Goal: Information Seeking & Learning: Learn about a topic

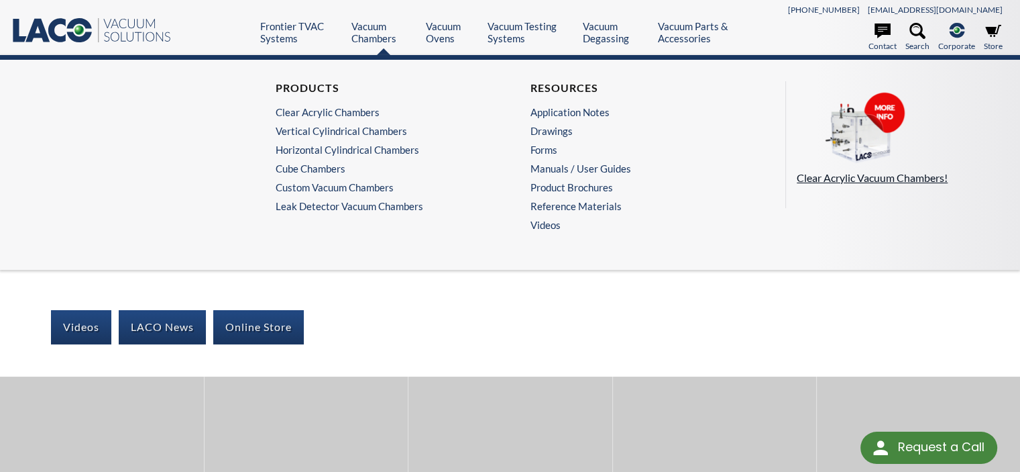
click at [866, 152] on img at bounding box center [864, 129] width 134 height 75
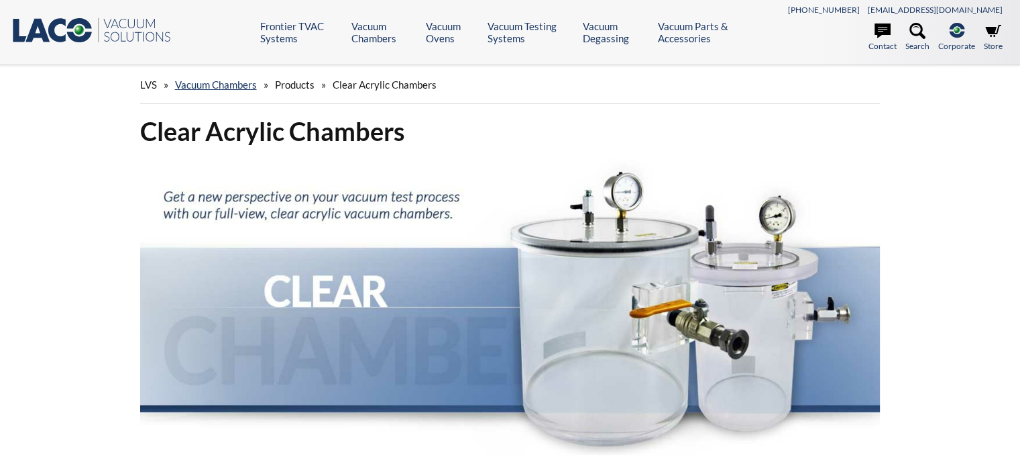
select select "Language Translate Widget"
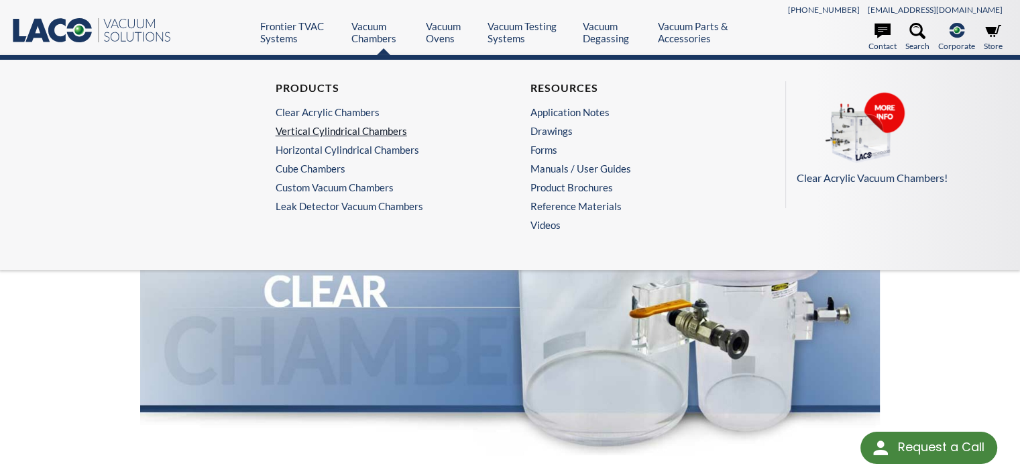
click at [355, 131] on link "Vertical Cylindrical Chambers" at bounding box center [379, 131] width 207 height 12
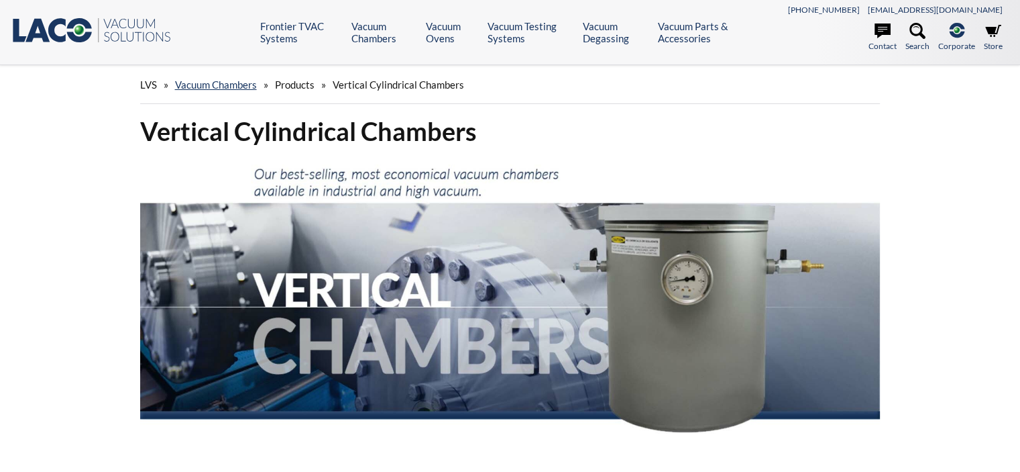
select select "Language Translate Widget"
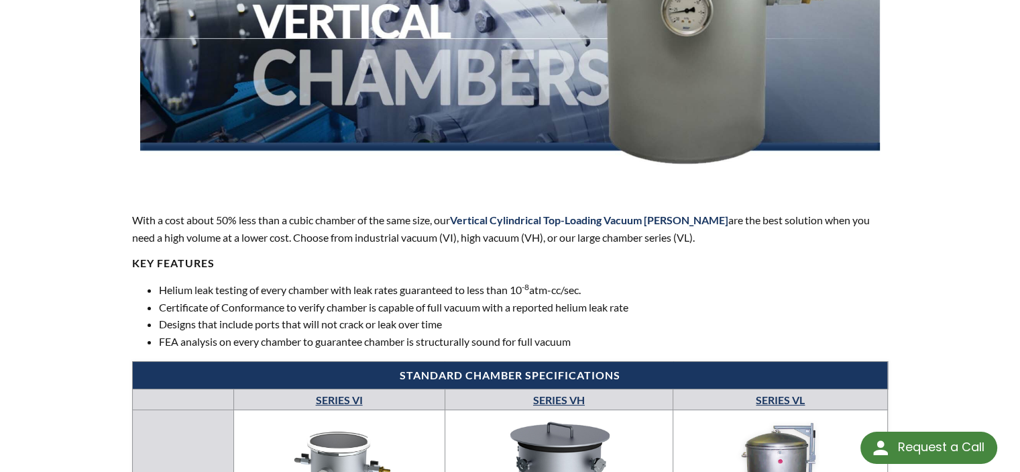
scroll to position [402, 0]
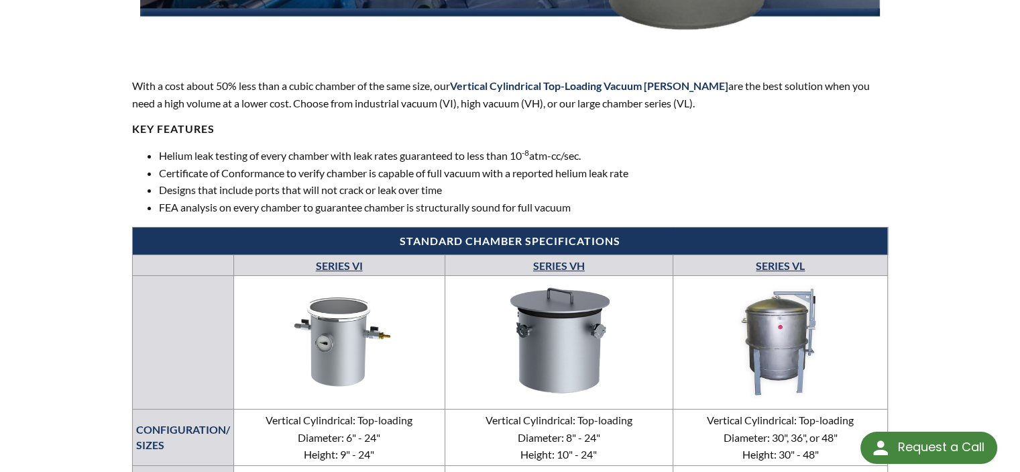
click at [329, 326] on img at bounding box center [339, 340] width 204 height 115
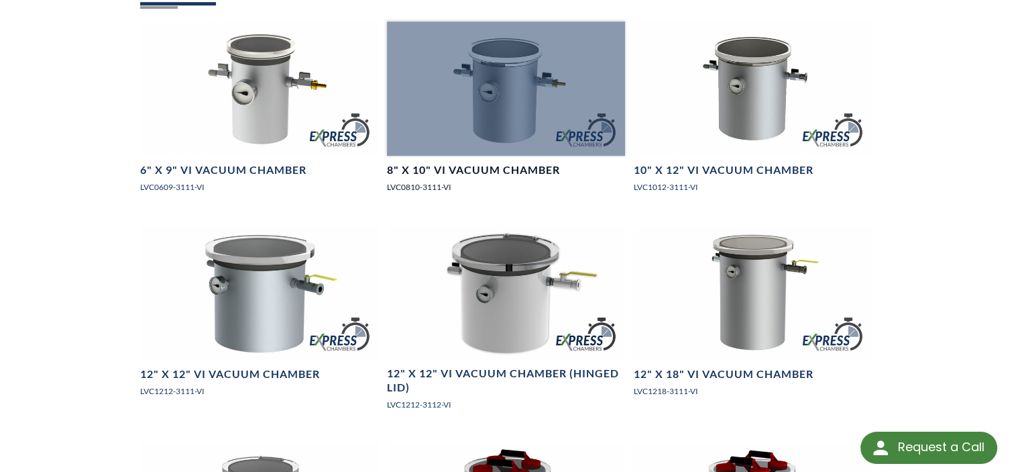
scroll to position [939, 0]
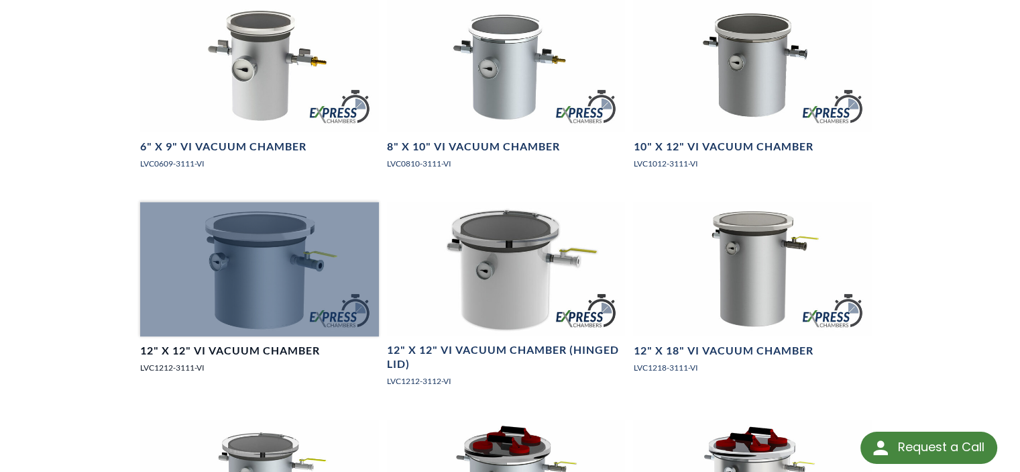
click at [271, 296] on div at bounding box center [259, 269] width 239 height 134
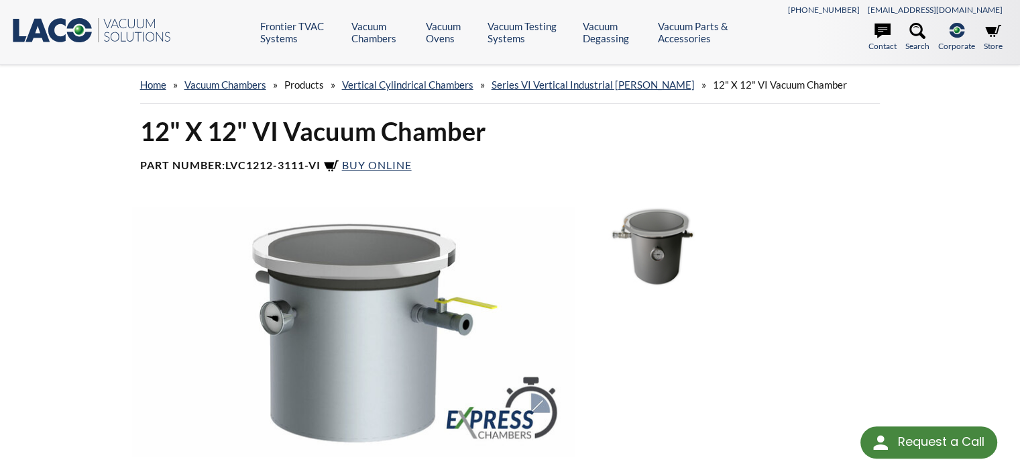
select select "Language Translate Widget"
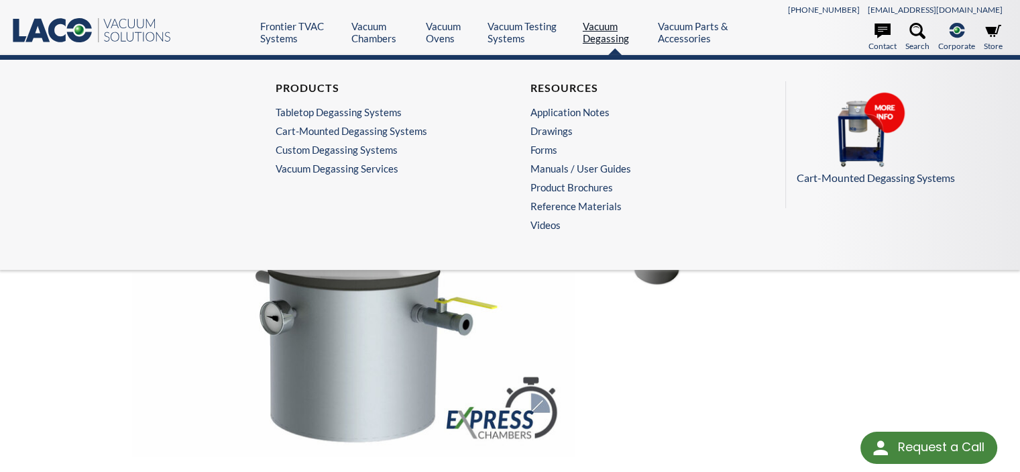
click at [596, 40] on link "Vacuum Degassing" at bounding box center [615, 32] width 65 height 24
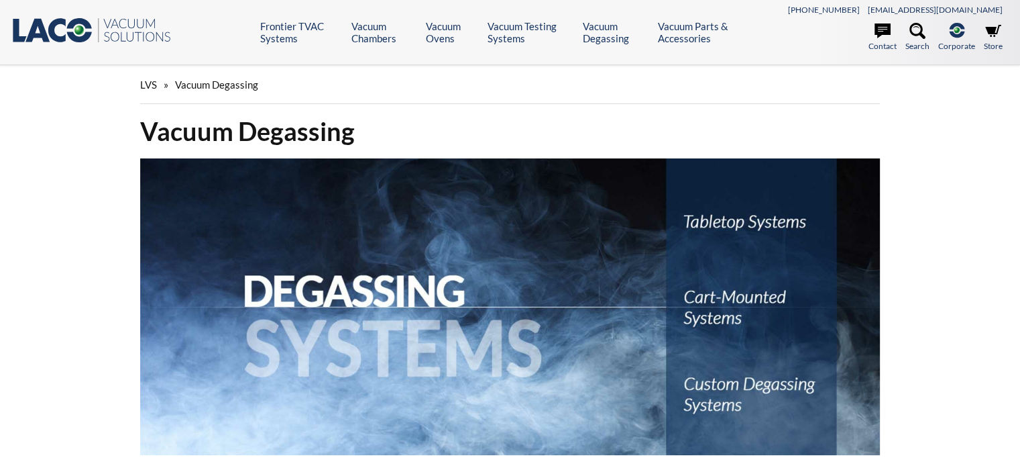
select select "Language Translate Widget"
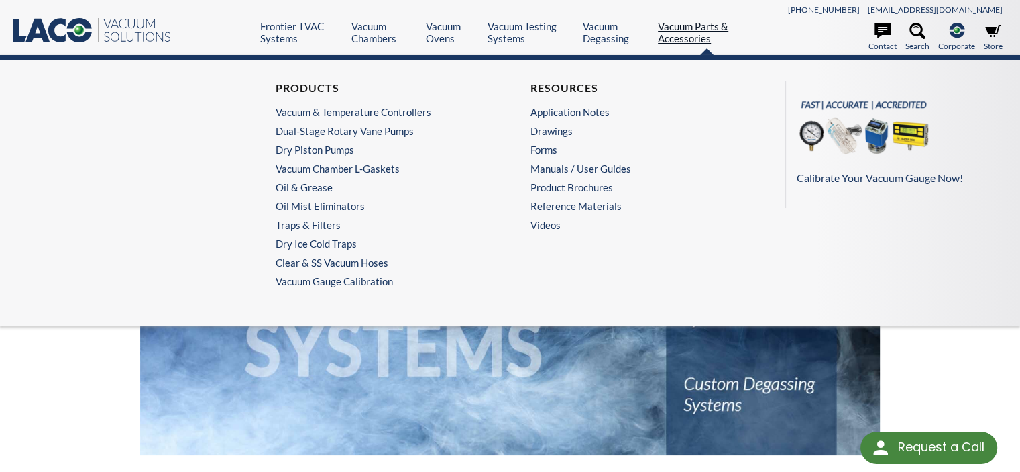
click at [695, 26] on link "Vacuum Parts & Accessories" at bounding box center [707, 32] width 99 height 24
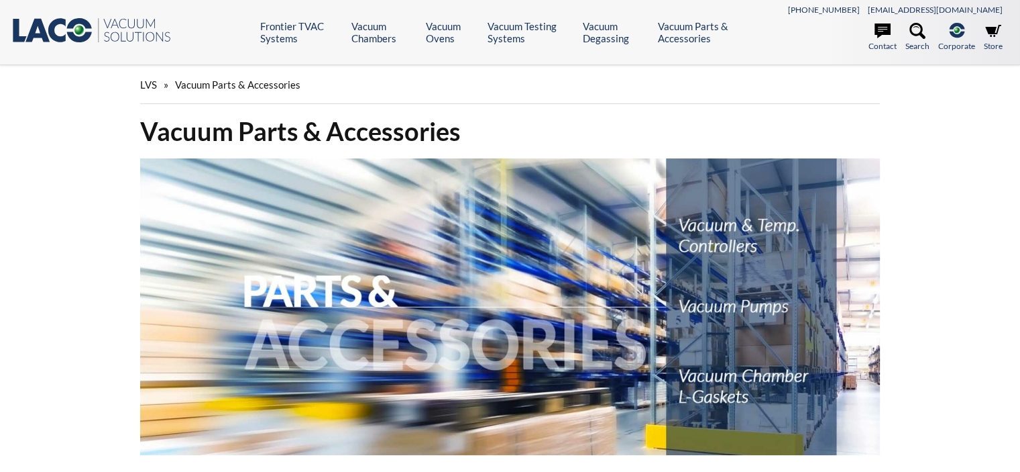
select select "Language Translate Widget"
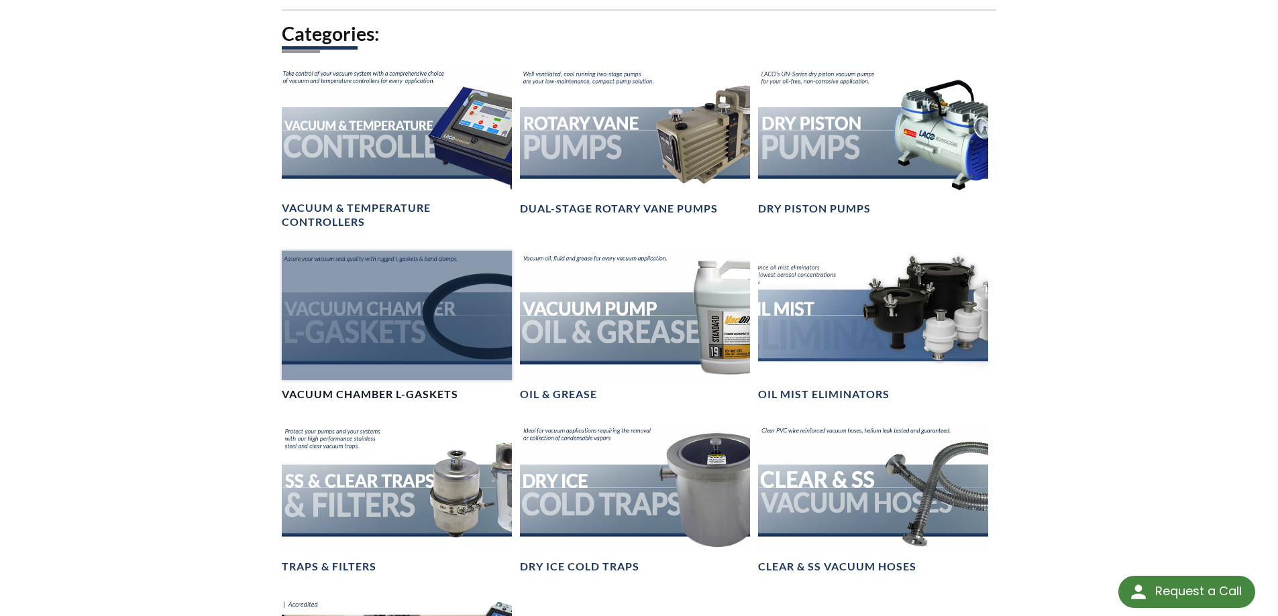
scroll to position [551, 0]
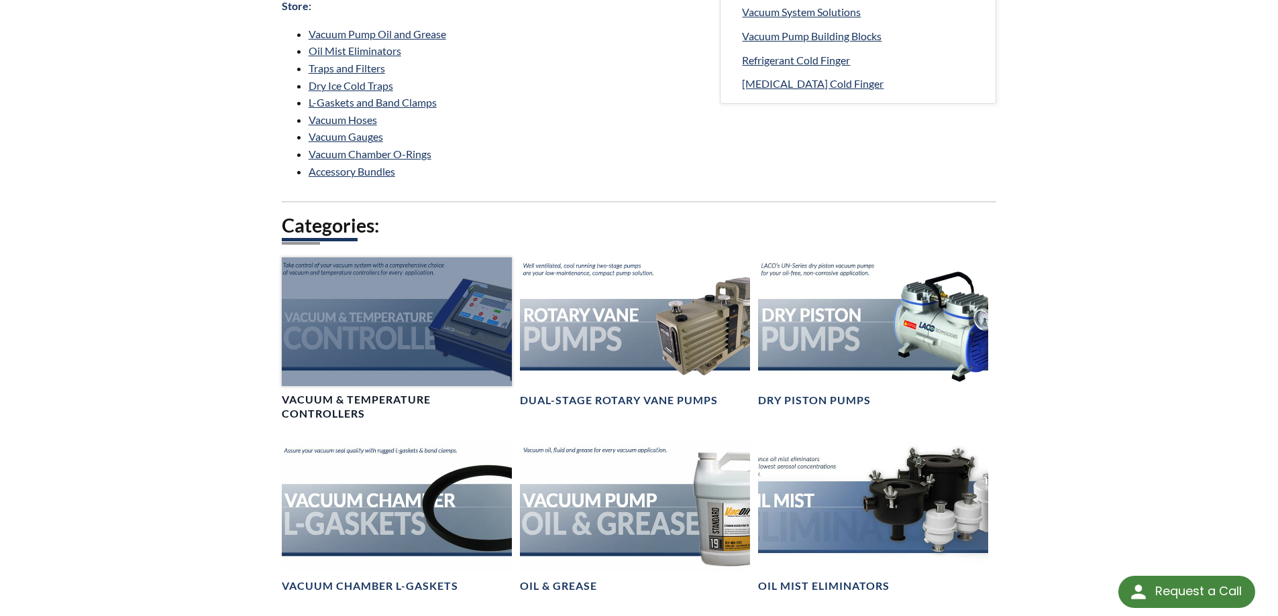
click at [423, 296] on div at bounding box center [397, 322] width 230 height 129
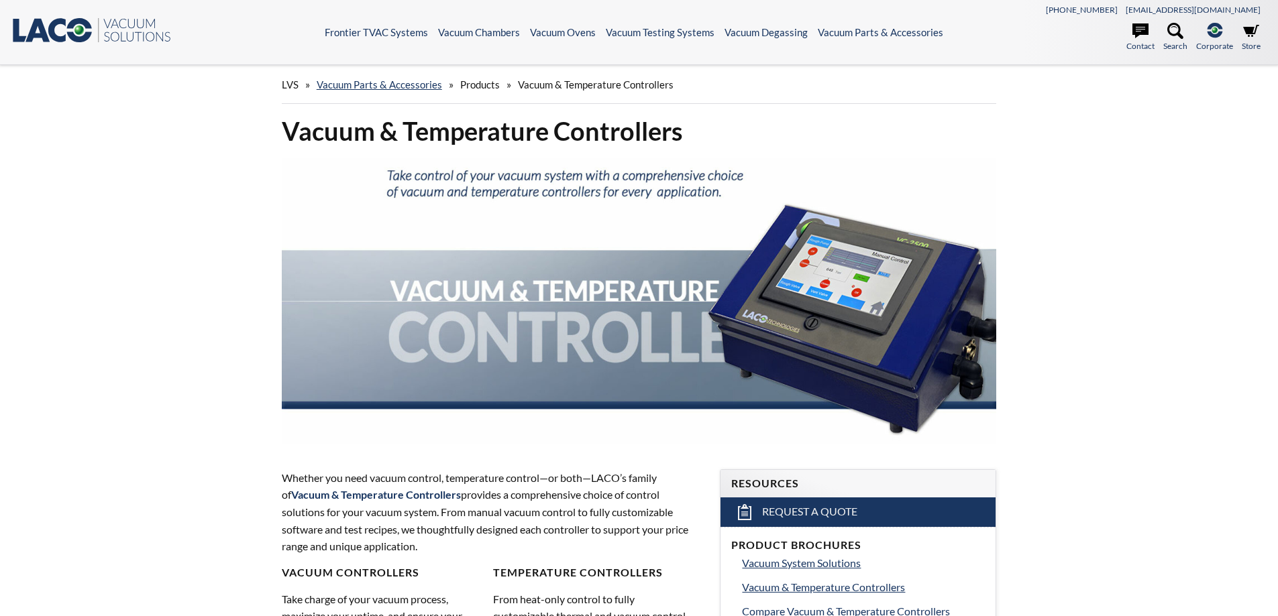
select select "Language Translate Widget"
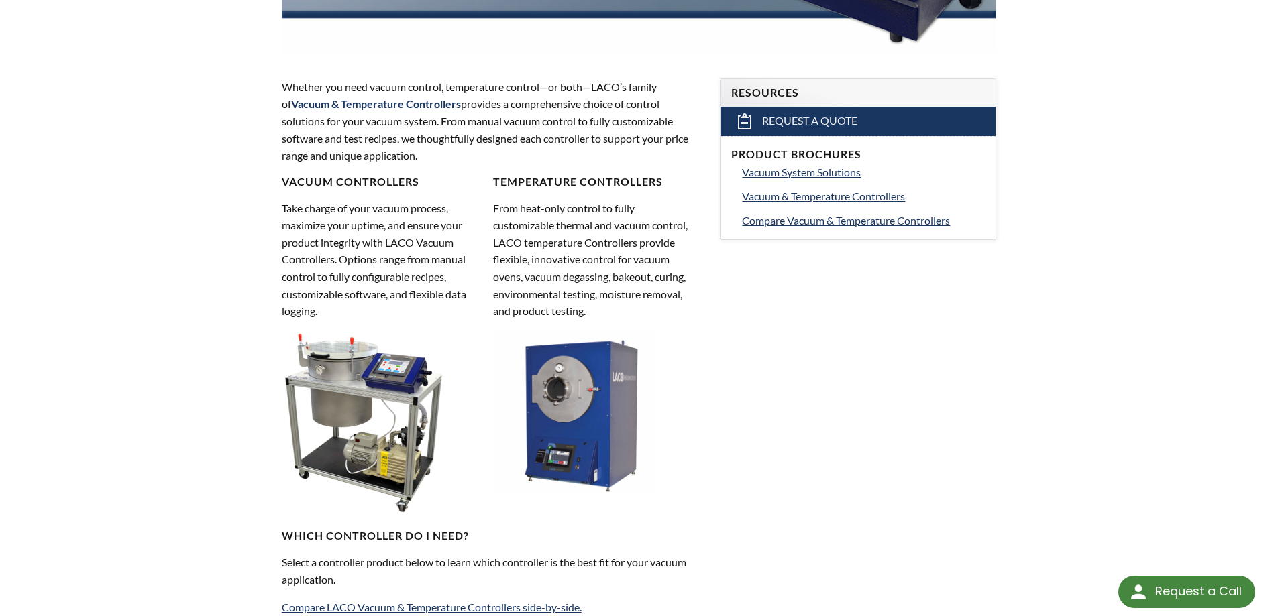
scroll to position [402, 0]
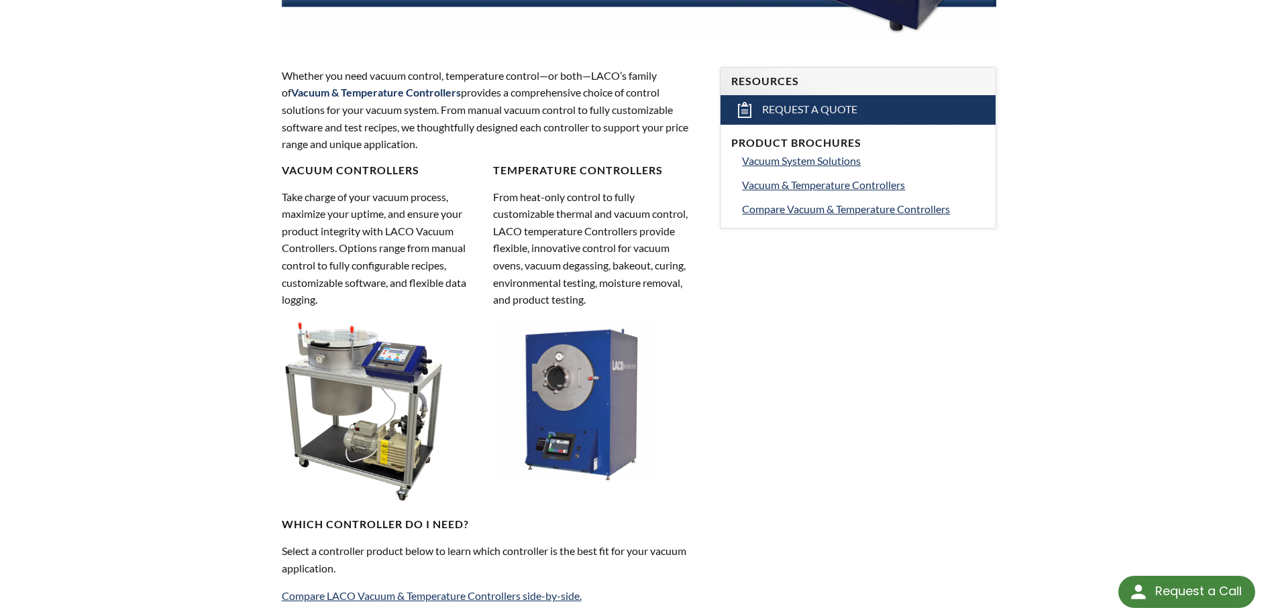
click at [366, 388] on img at bounding box center [364, 411] width 164 height 184
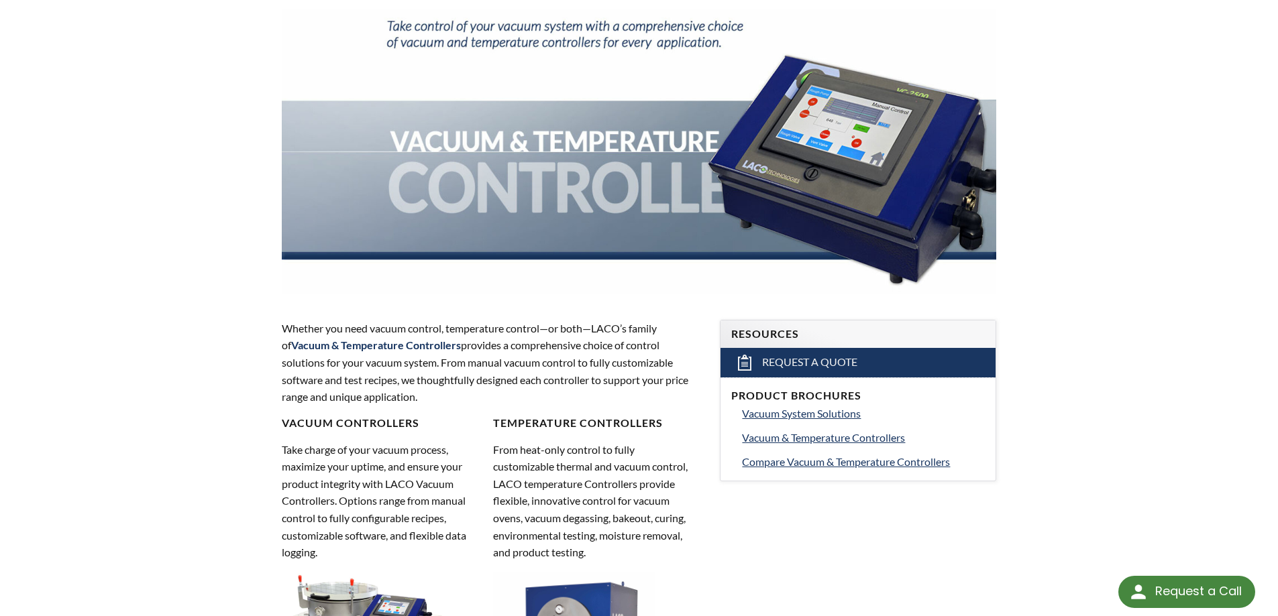
scroll to position [0, 0]
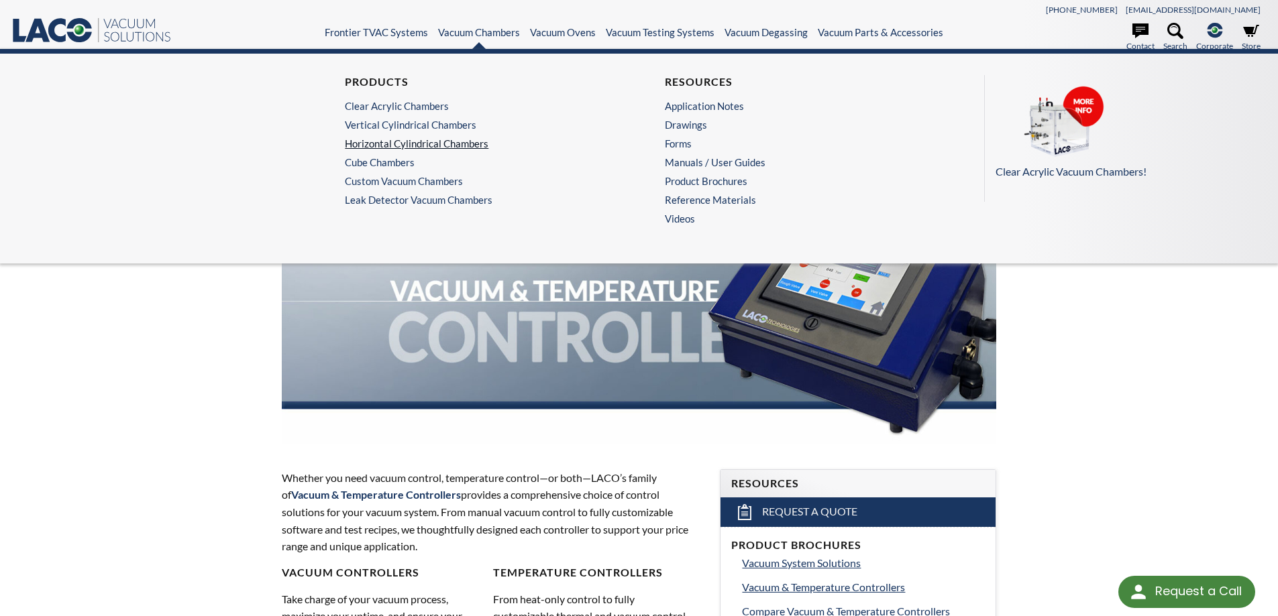
click at [415, 148] on link "Horizontal Cylindrical Chambers" at bounding box center [476, 143] width 262 height 12
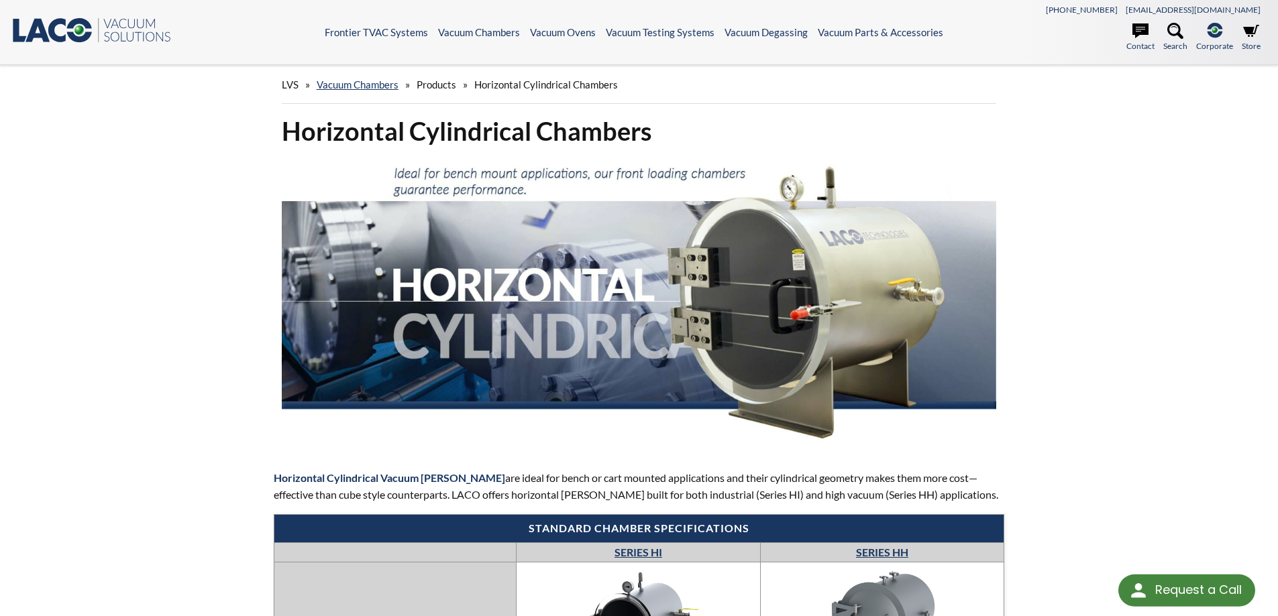
select select "Language Translate Widget"
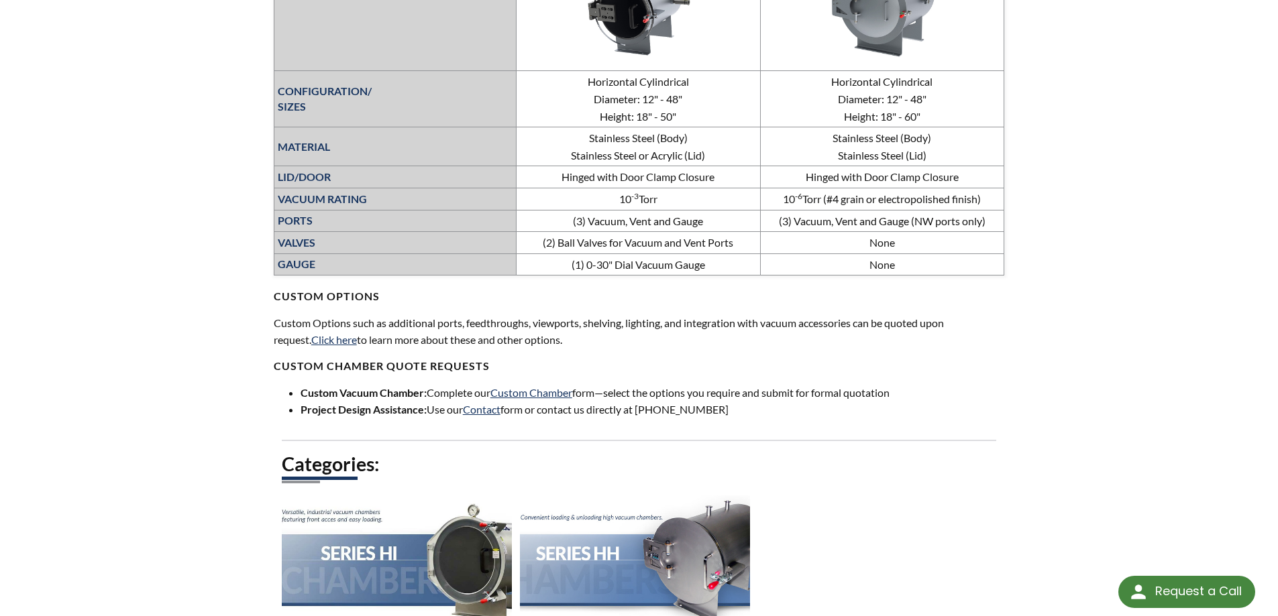
scroll to position [805, 0]
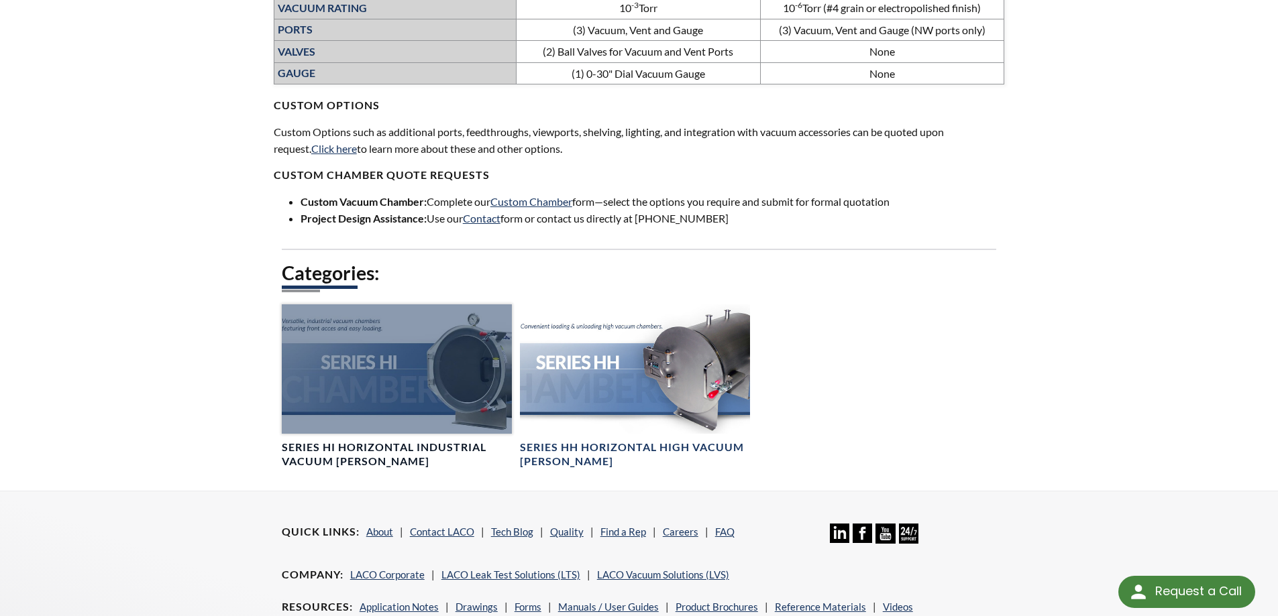
click at [456, 333] on div at bounding box center [397, 368] width 230 height 129
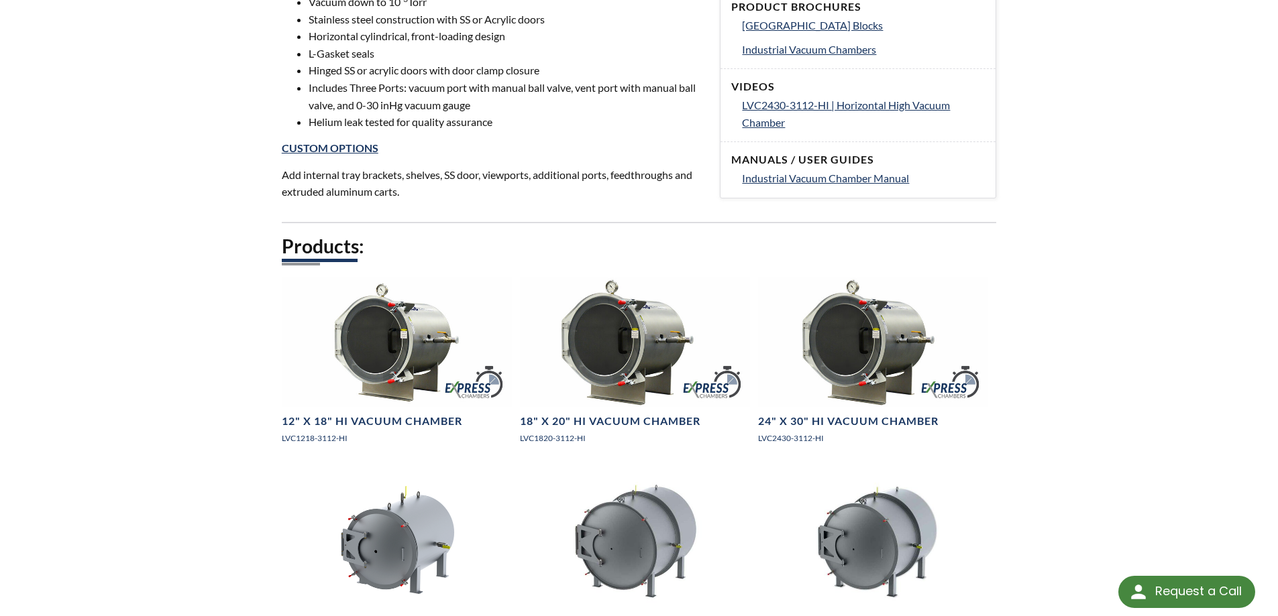
scroll to position [604, 0]
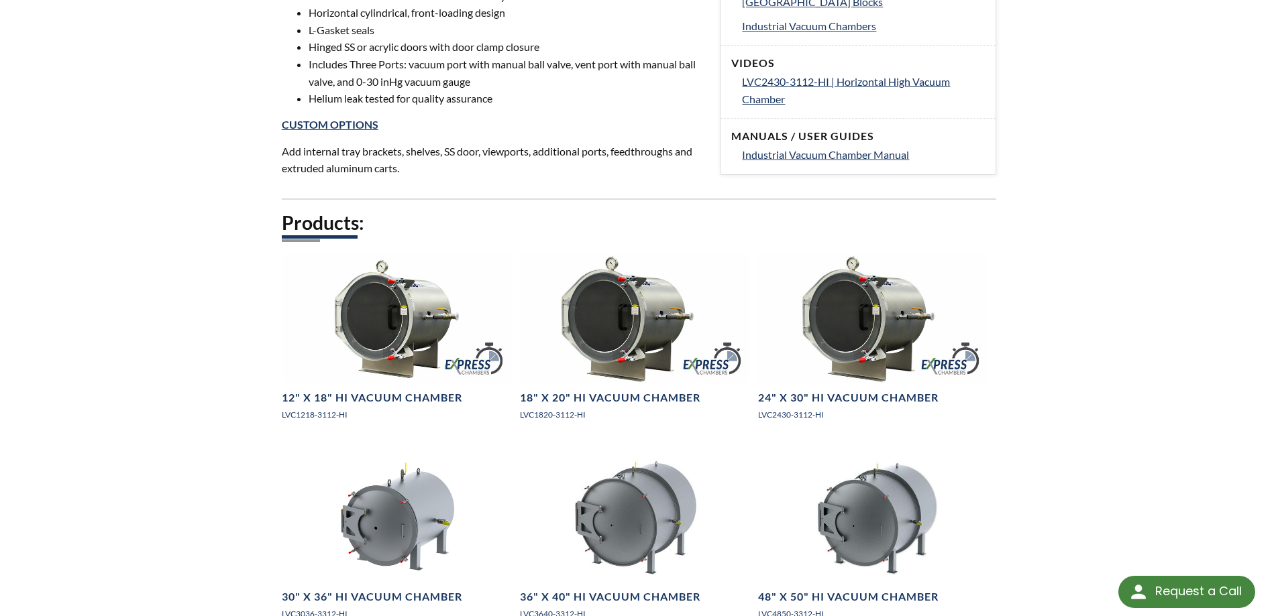
drag, startPoint x: 512, startPoint y: 522, endPoint x: 170, endPoint y: 268, distance: 426.6
click at [170, 268] on div "LVS » Vacuum Chambers » Products » Horizontal Cylindrical Chambers » Series HI …" at bounding box center [639, 524] width 1278 height 2126
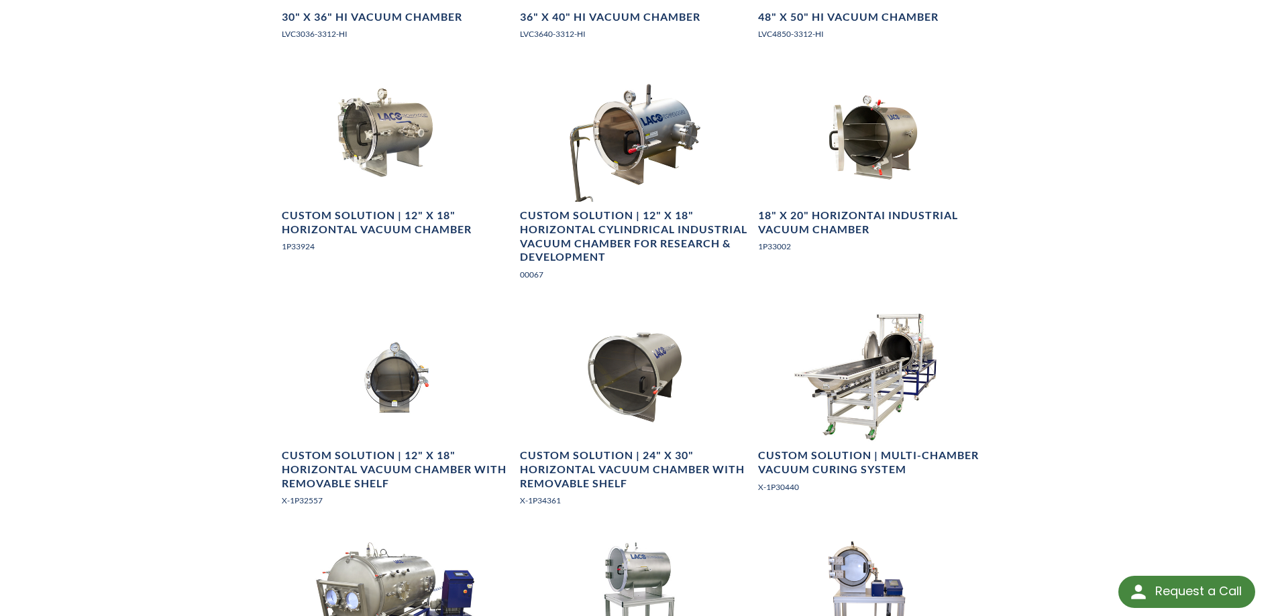
scroll to position [1207, 0]
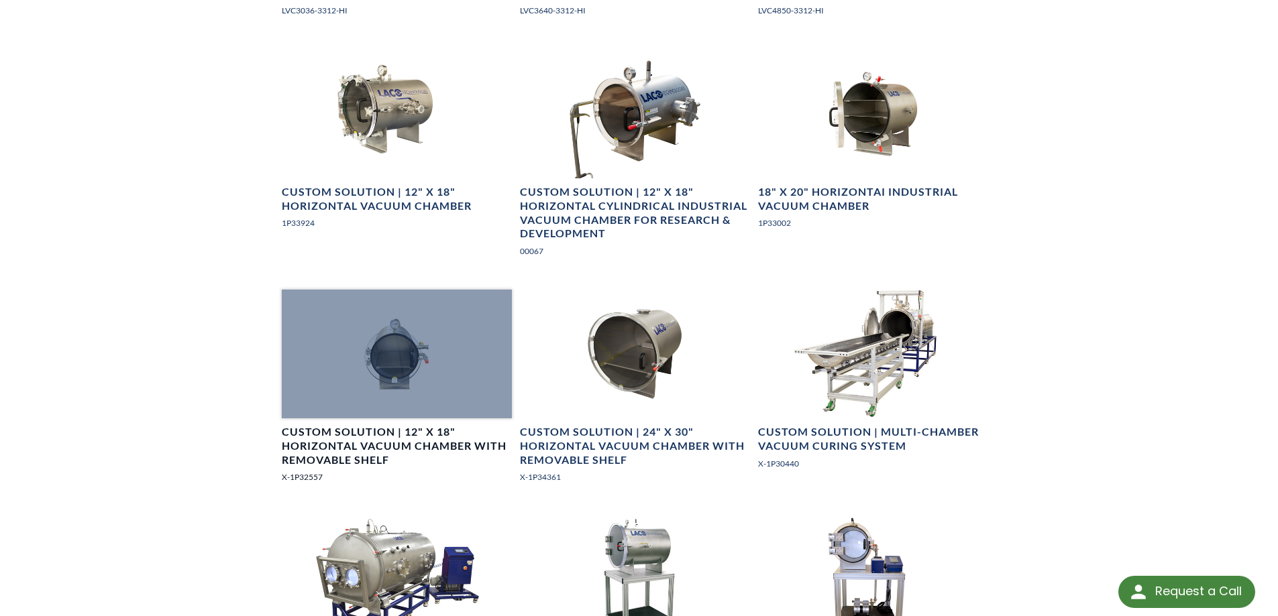
click at [407, 369] on div at bounding box center [397, 354] width 230 height 129
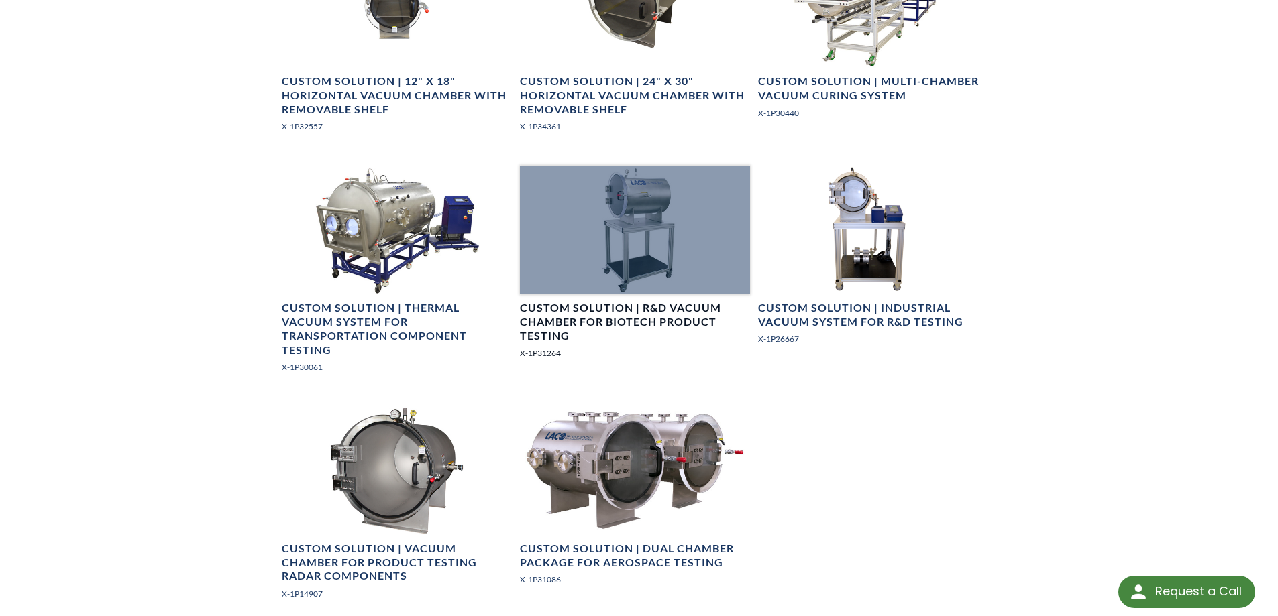
scroll to position [1476, 0]
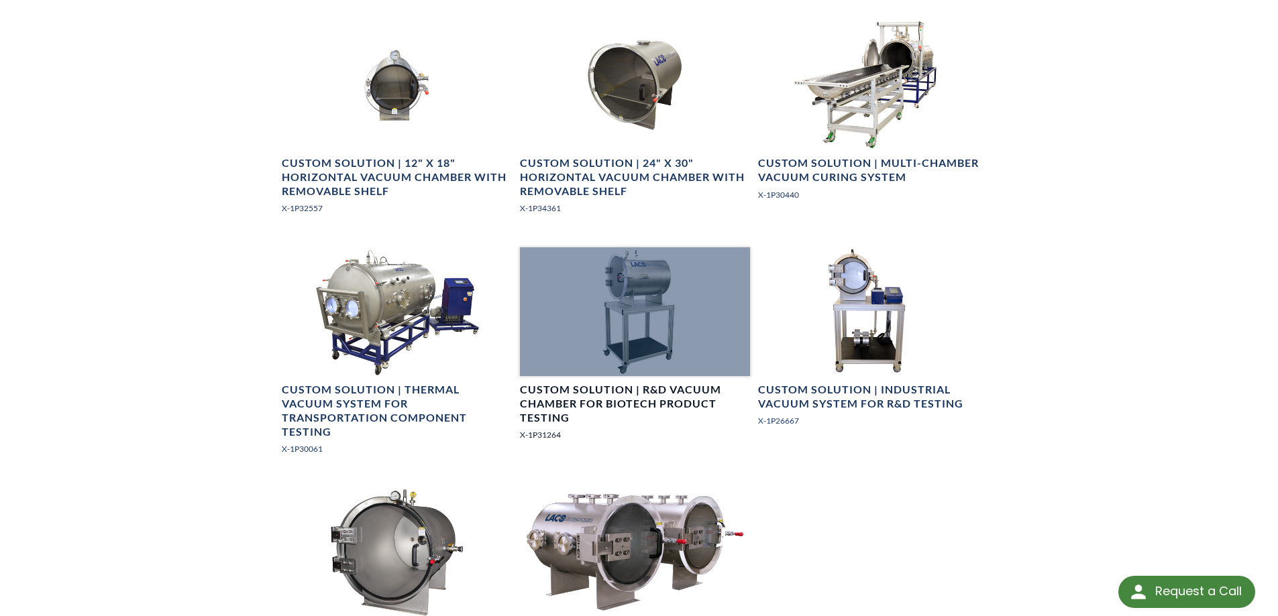
click at [620, 298] on div at bounding box center [635, 311] width 230 height 129
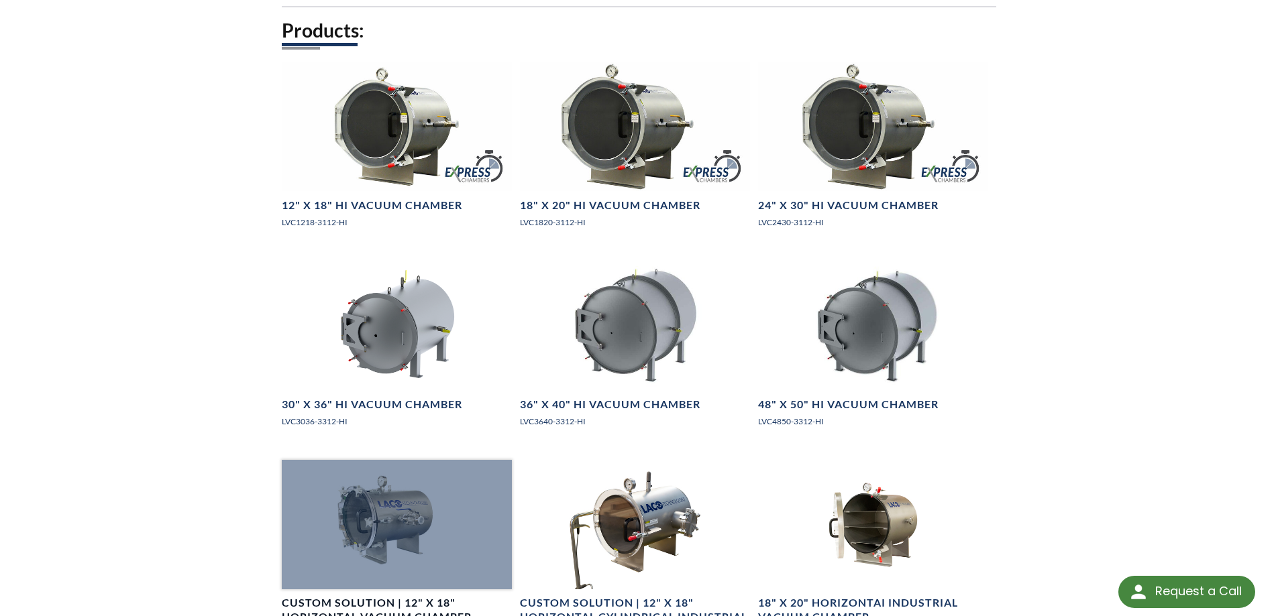
scroll to position [873, 0]
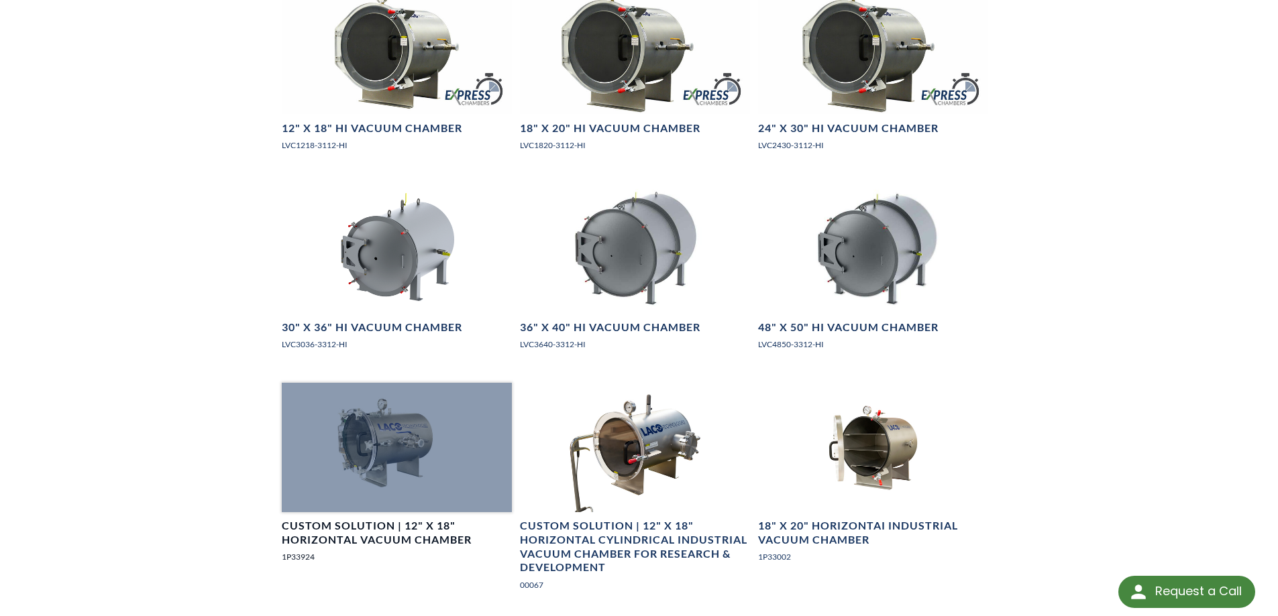
click at [380, 443] on div at bounding box center [397, 447] width 230 height 129
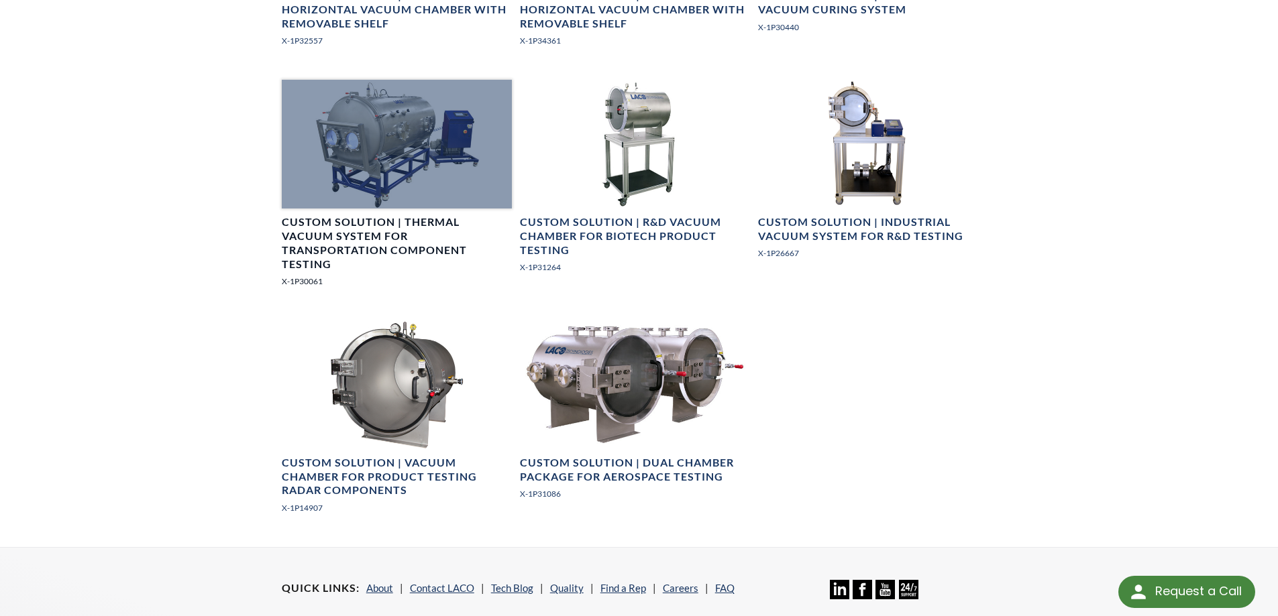
scroll to position [1679, 0]
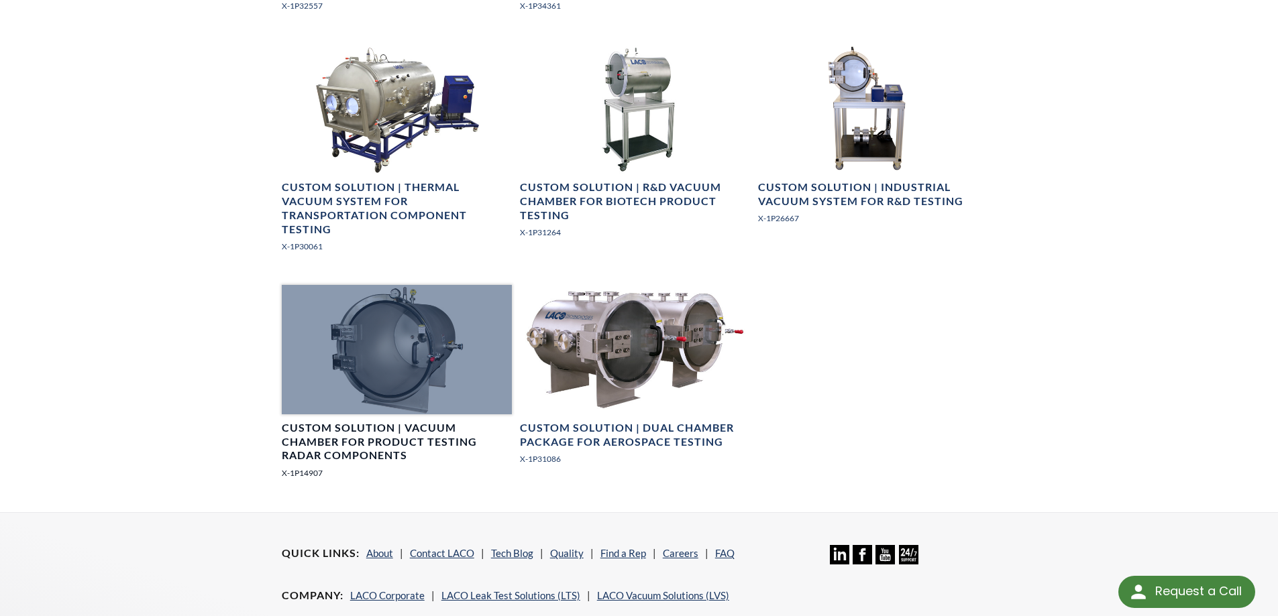
click at [431, 348] on div at bounding box center [397, 349] width 230 height 129
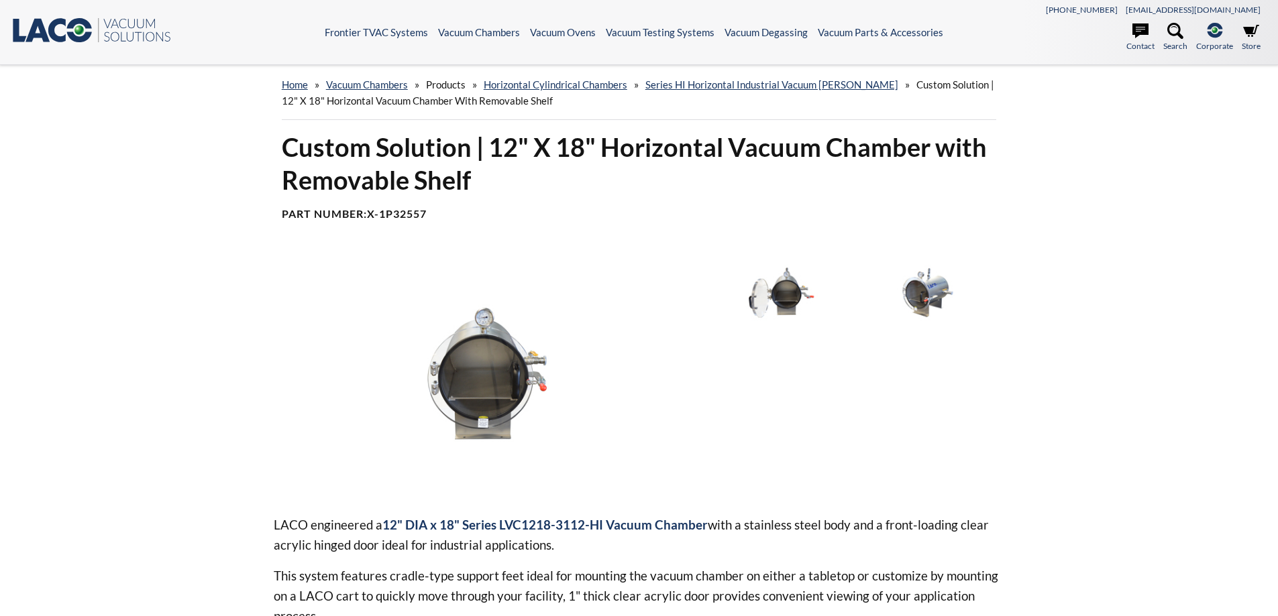
select select "Language Translate Widget"
click at [792, 288] on img at bounding box center [782, 293] width 140 height 78
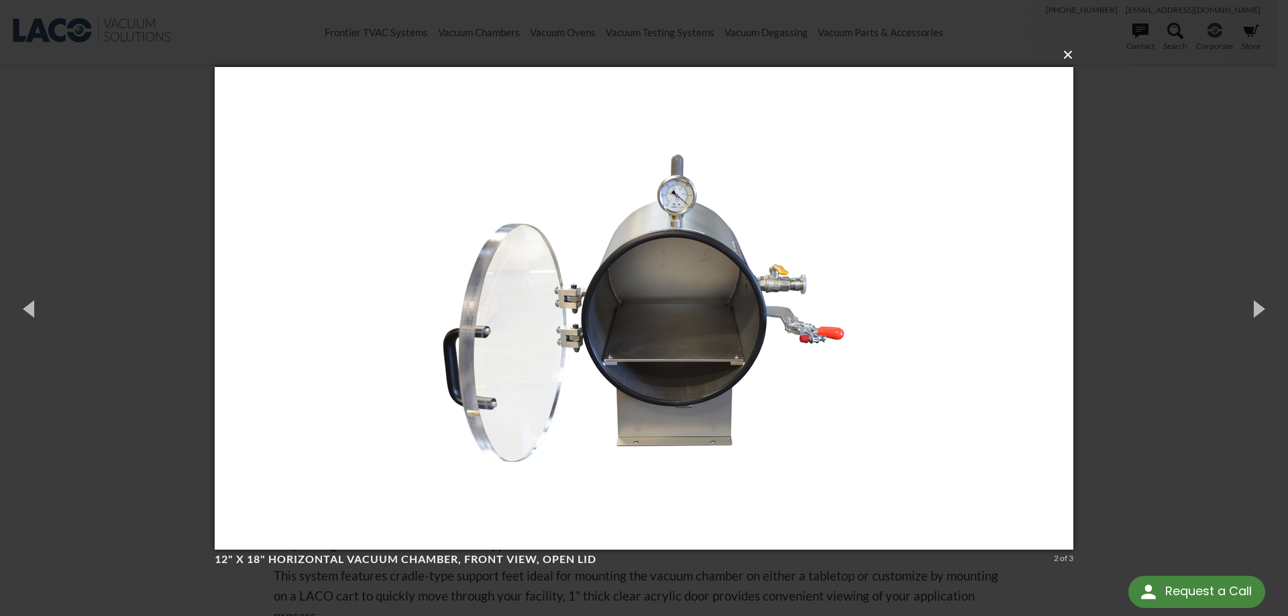
click at [1065, 57] on button "×" at bounding box center [648, 55] width 858 height 30
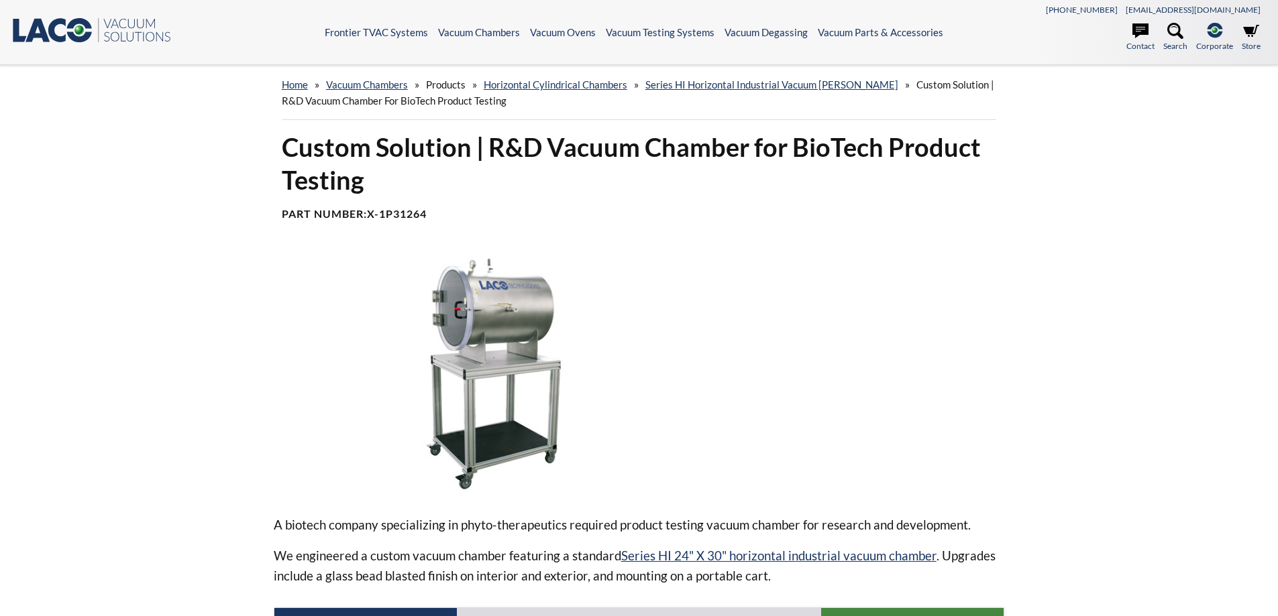
select select "Language Translate Widget"
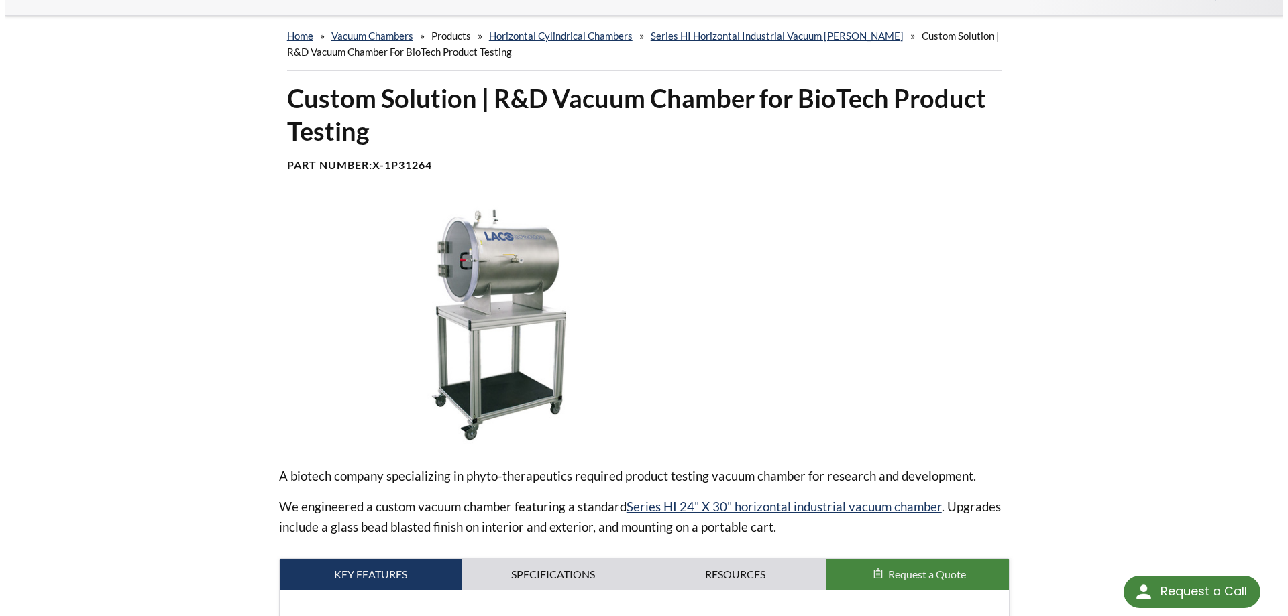
scroll to position [134, 0]
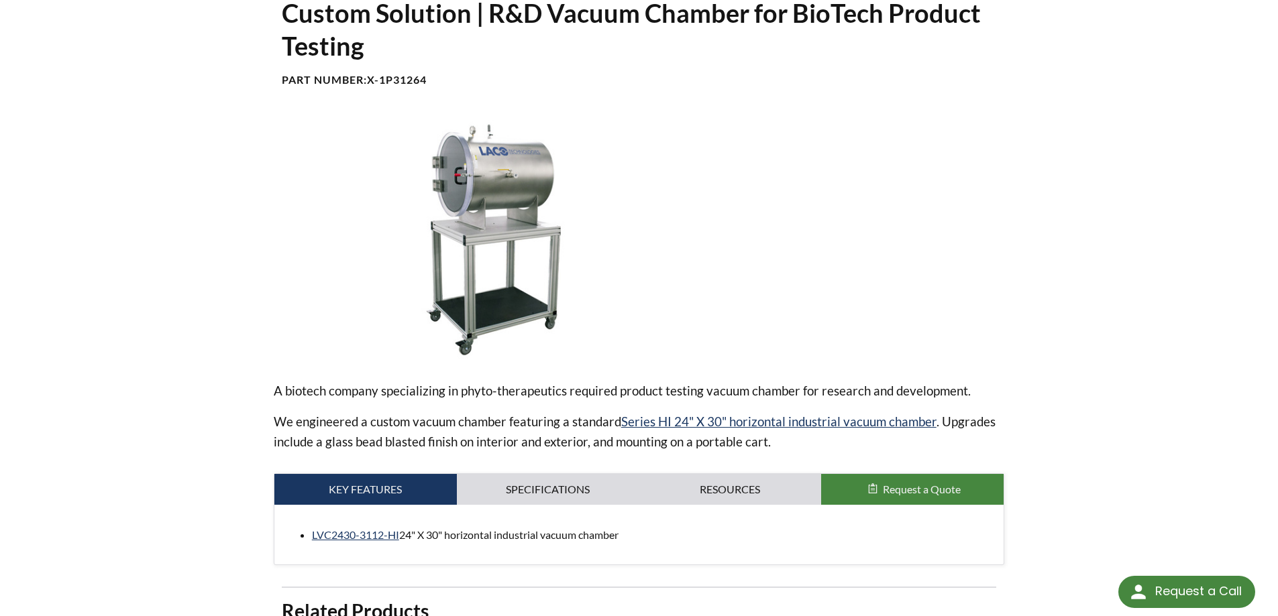
click at [478, 188] on img at bounding box center [488, 239] width 428 height 240
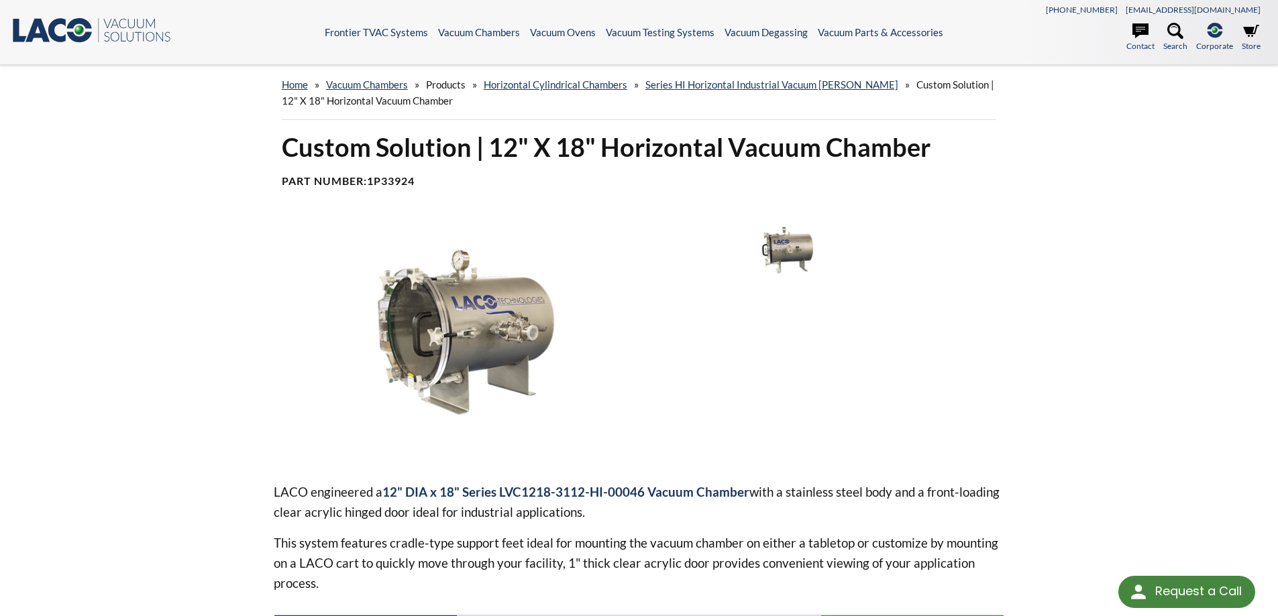
click at [487, 284] on img at bounding box center [488, 341] width 428 height 240
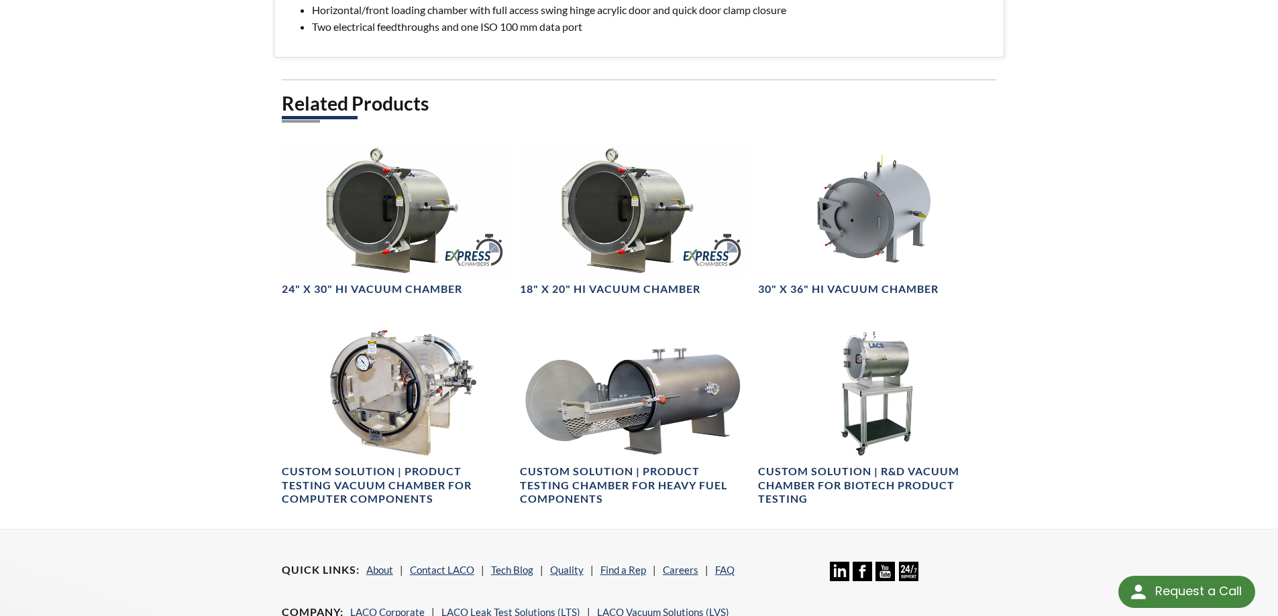
scroll to position [671, 0]
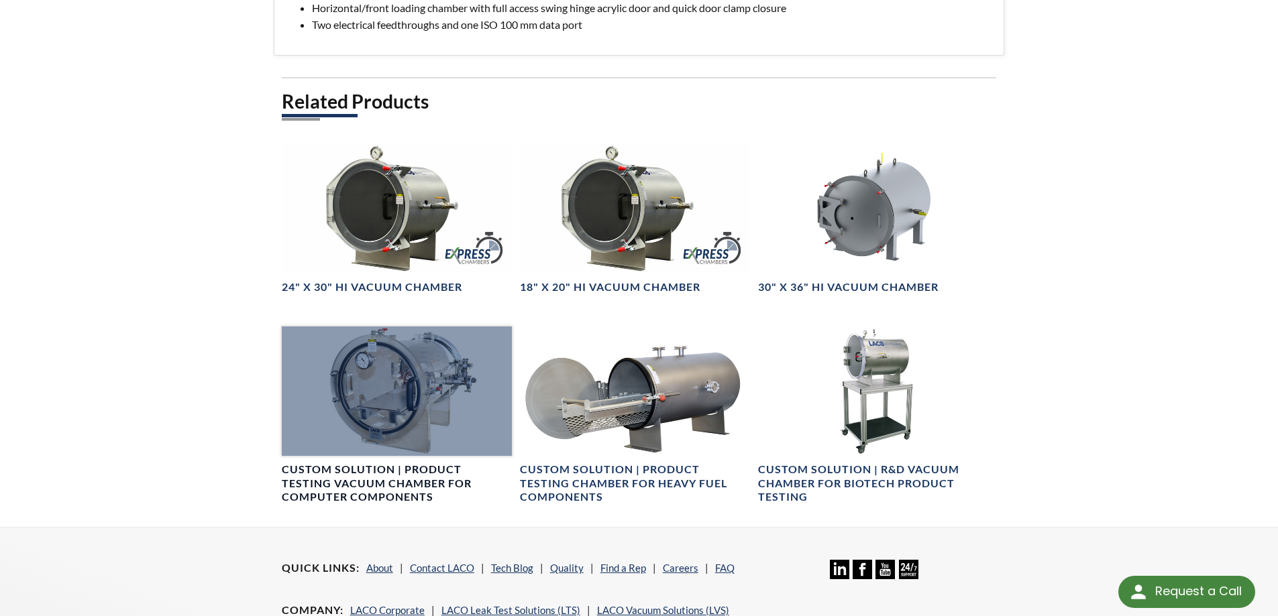
click at [353, 376] on div at bounding box center [397, 391] width 230 height 129
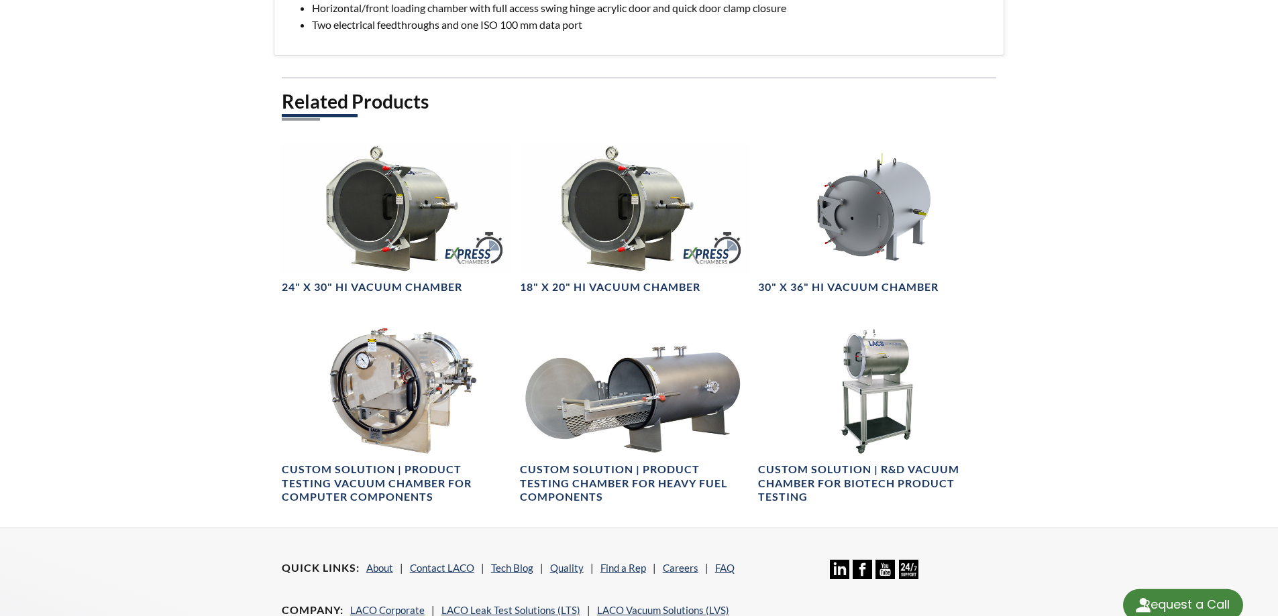
select select "Language Translate Widget"
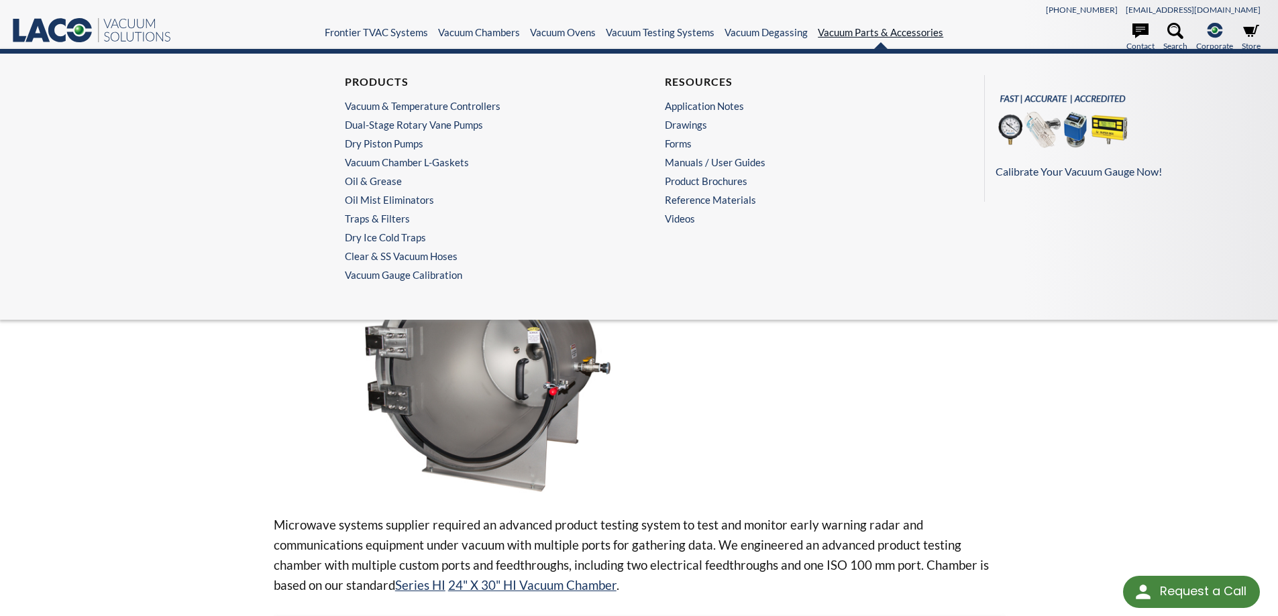
click at [861, 34] on link "Vacuum Parts & Accessories" at bounding box center [880, 32] width 125 height 12
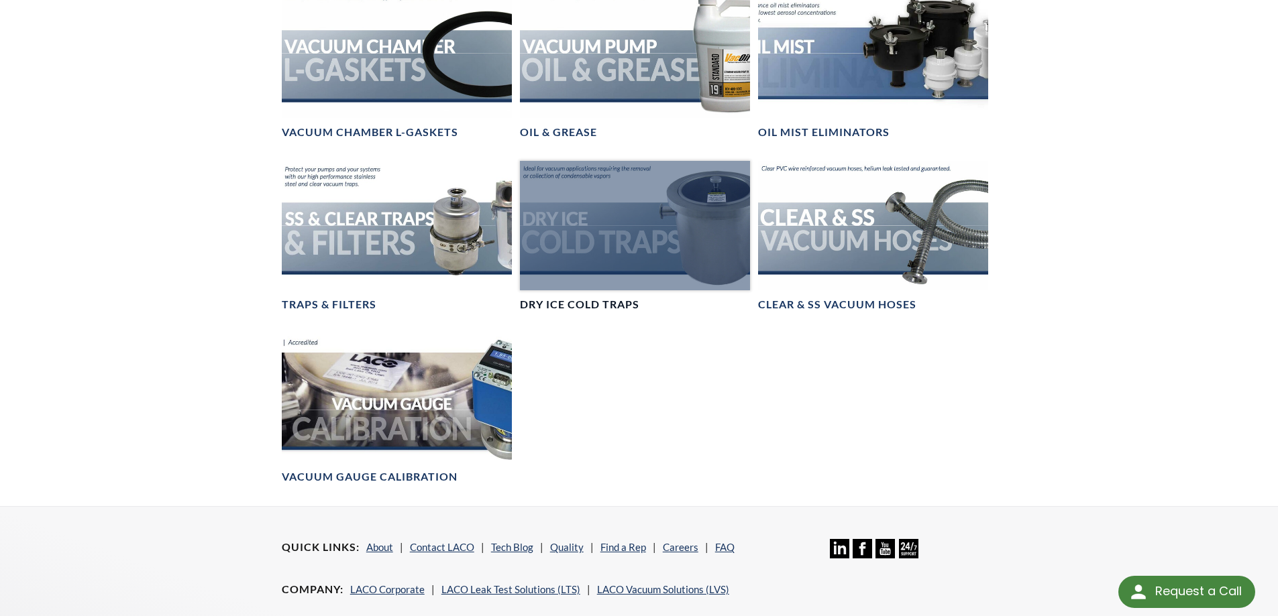
scroll to position [1006, 0]
click at [584, 250] on div at bounding box center [635, 224] width 230 height 129
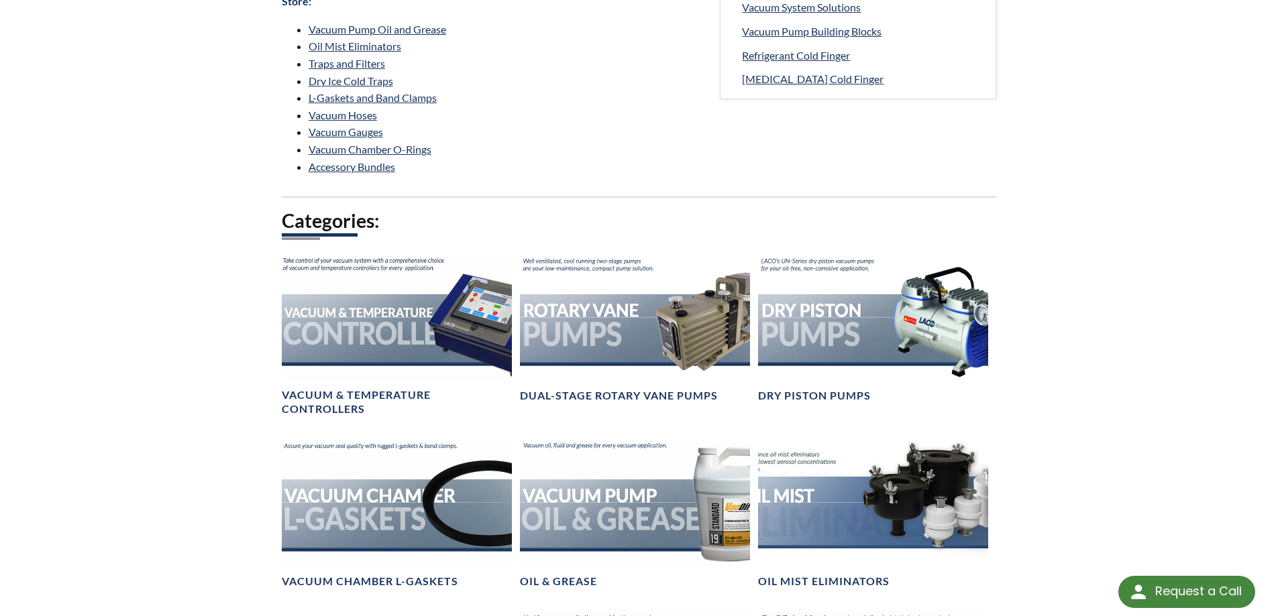
scroll to position [537, 0]
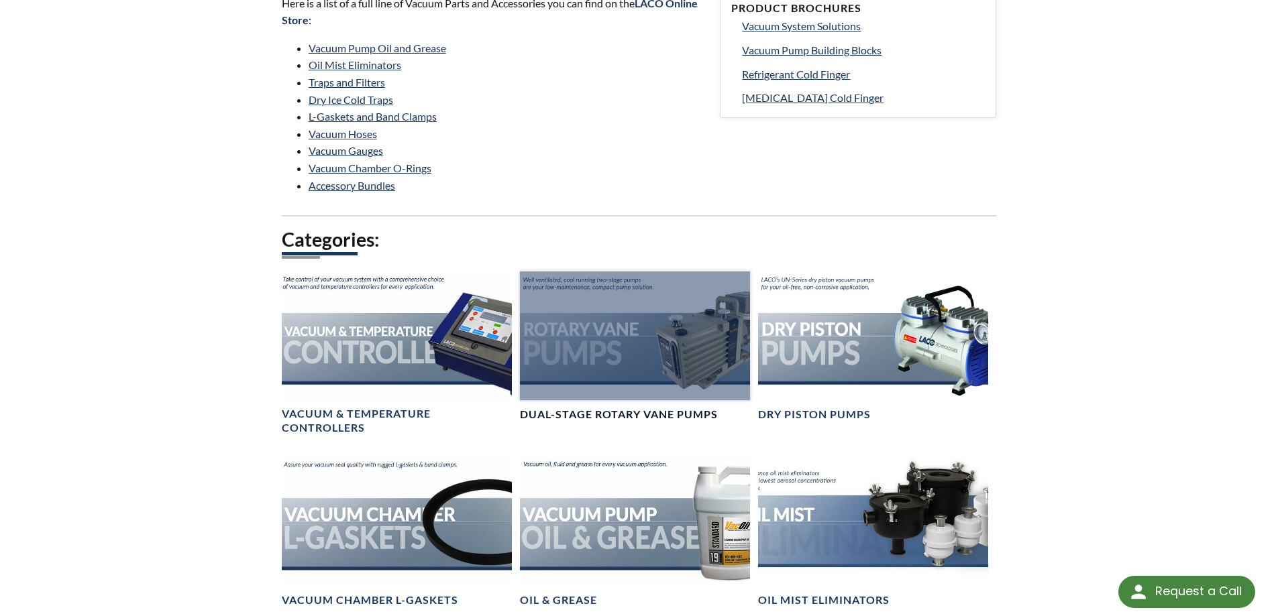
click at [579, 290] on div at bounding box center [635, 336] width 230 height 129
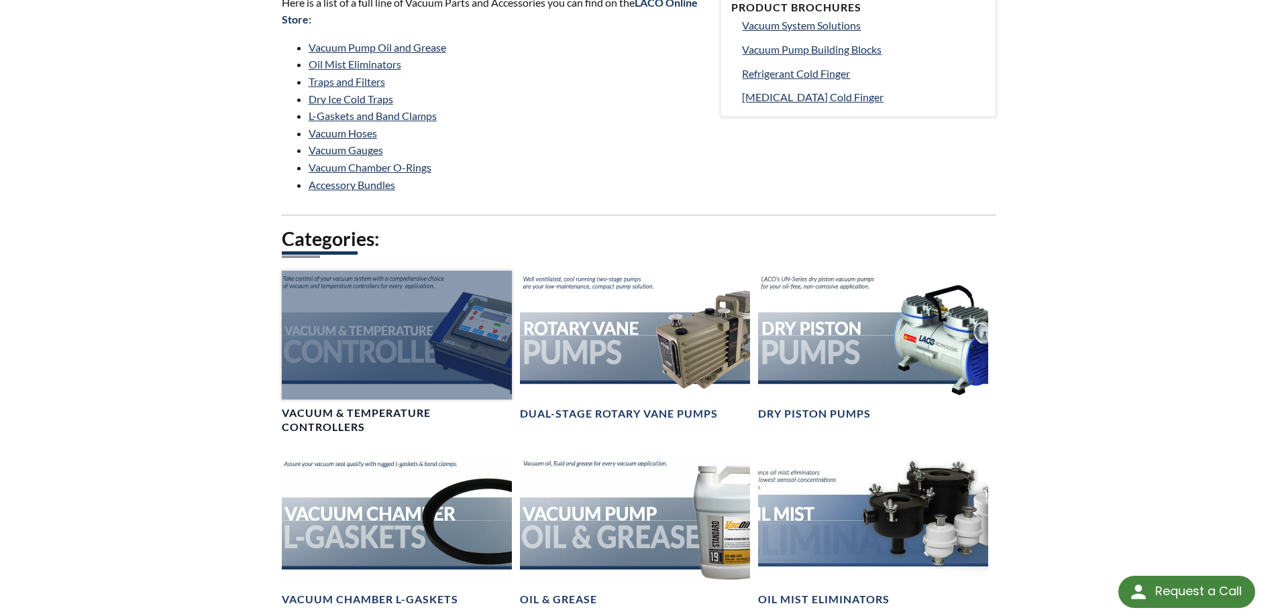
click at [432, 280] on div at bounding box center [397, 335] width 230 height 129
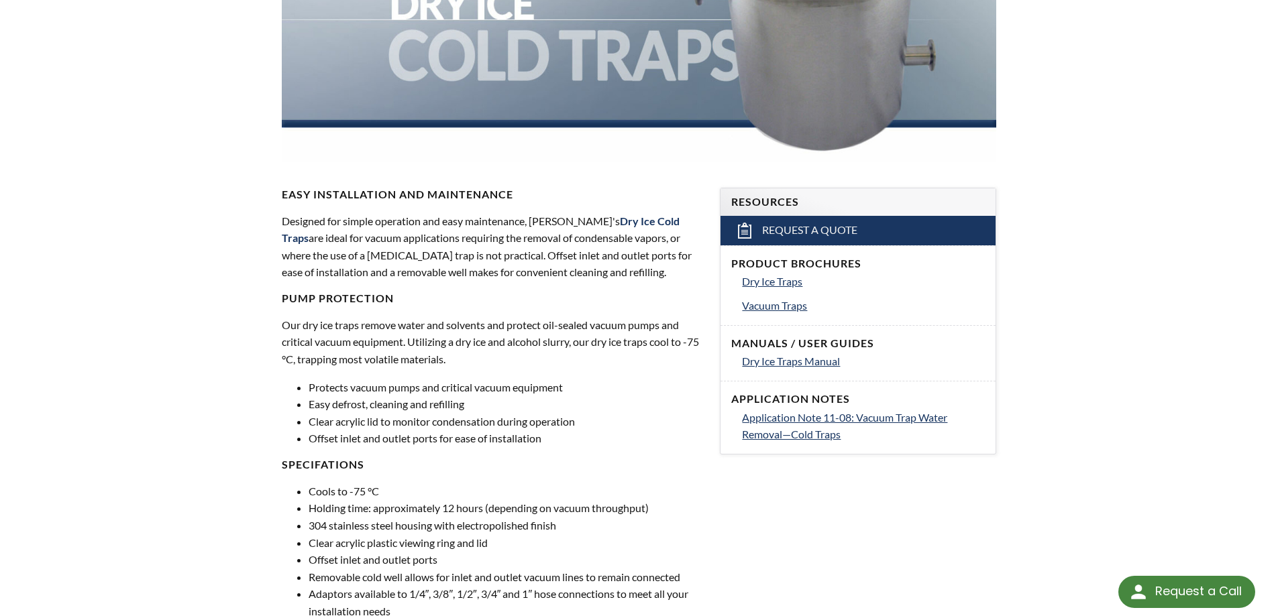
scroll to position [13, 0]
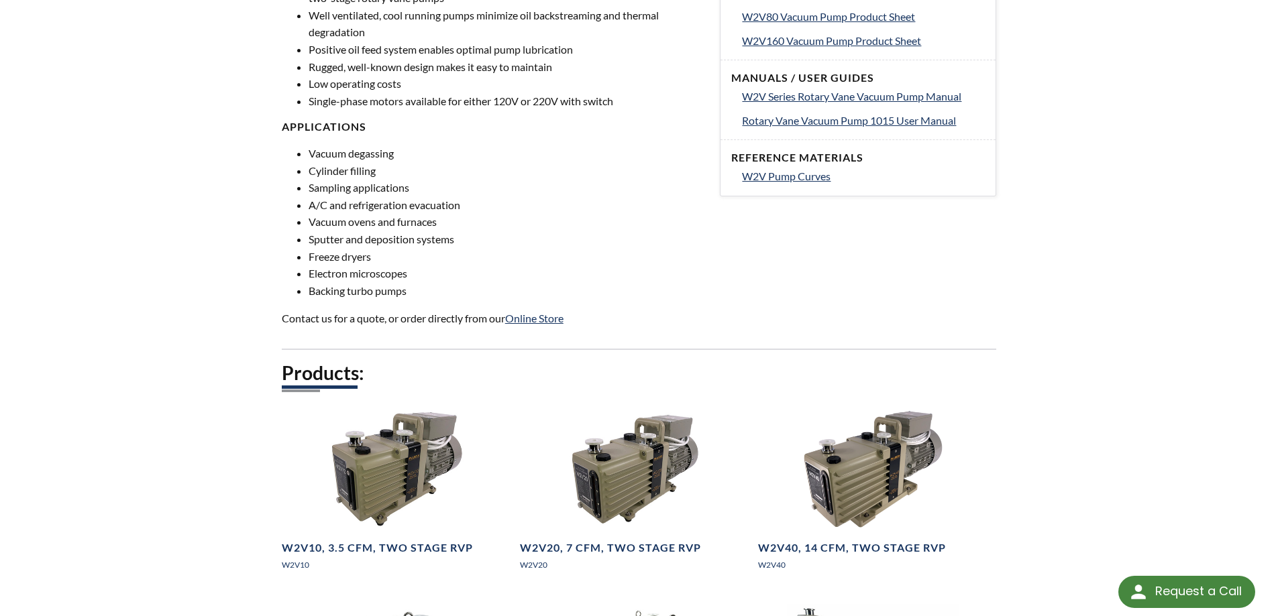
scroll to position [738, 0]
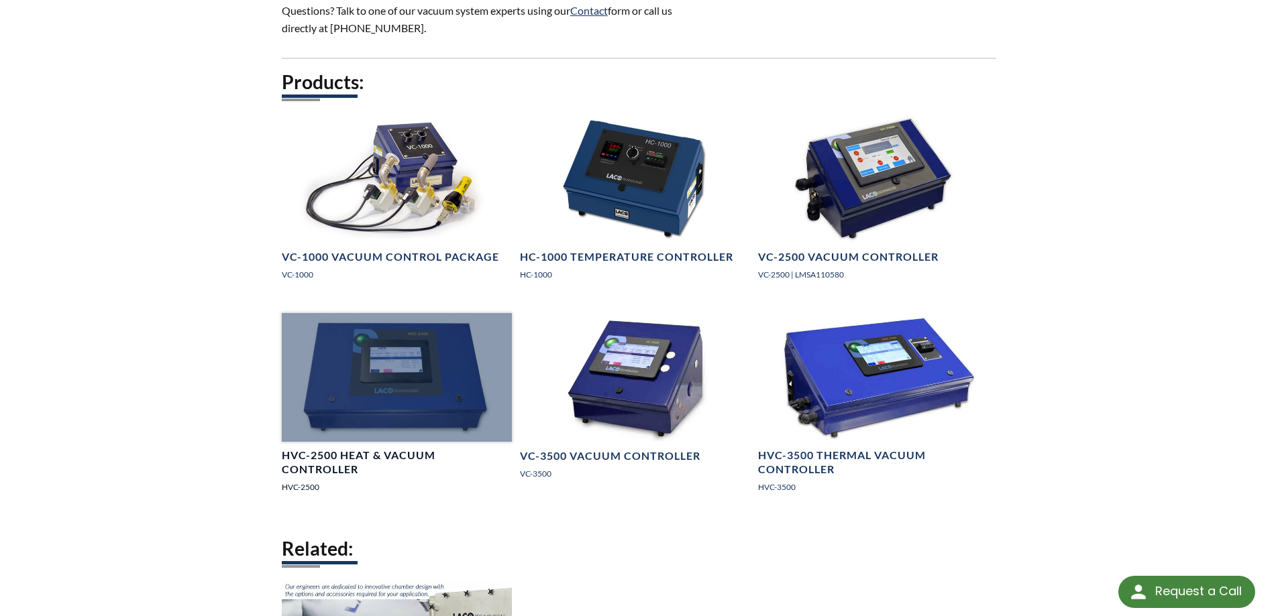
scroll to position [1006, 0]
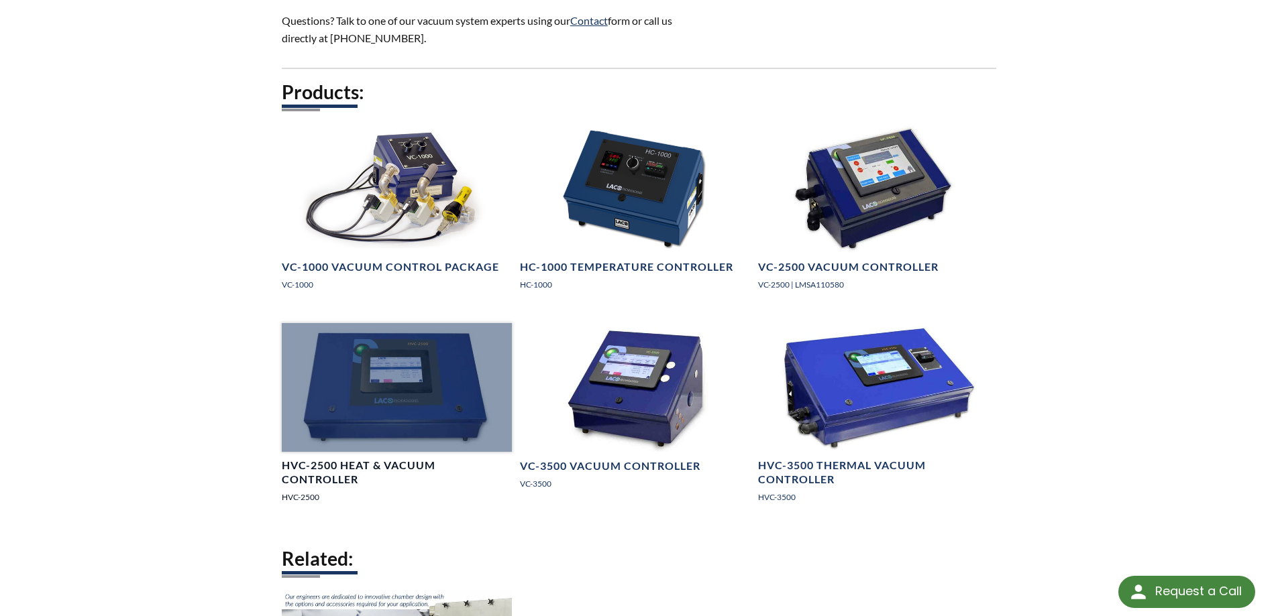
click at [390, 343] on div at bounding box center [397, 387] width 230 height 129
click at [408, 406] on div at bounding box center [397, 387] width 230 height 129
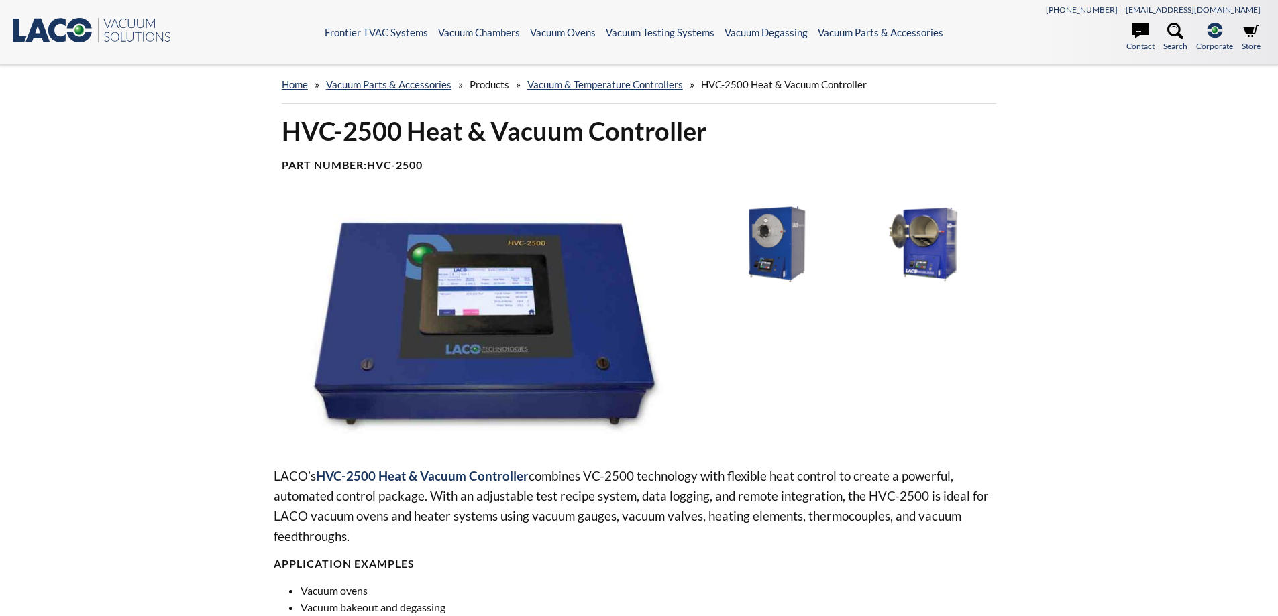
select select "Language Translate Widget"
click at [449, 290] on img at bounding box center [488, 325] width 428 height 240
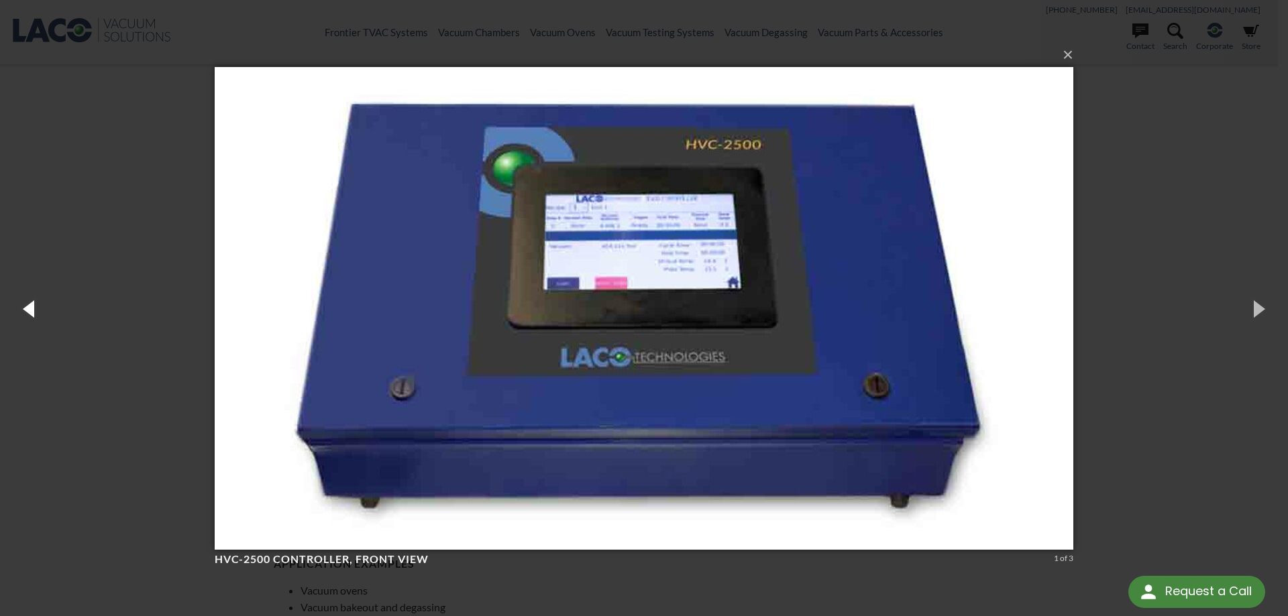
click at [37, 309] on button "button" at bounding box center [30, 309] width 60 height 74
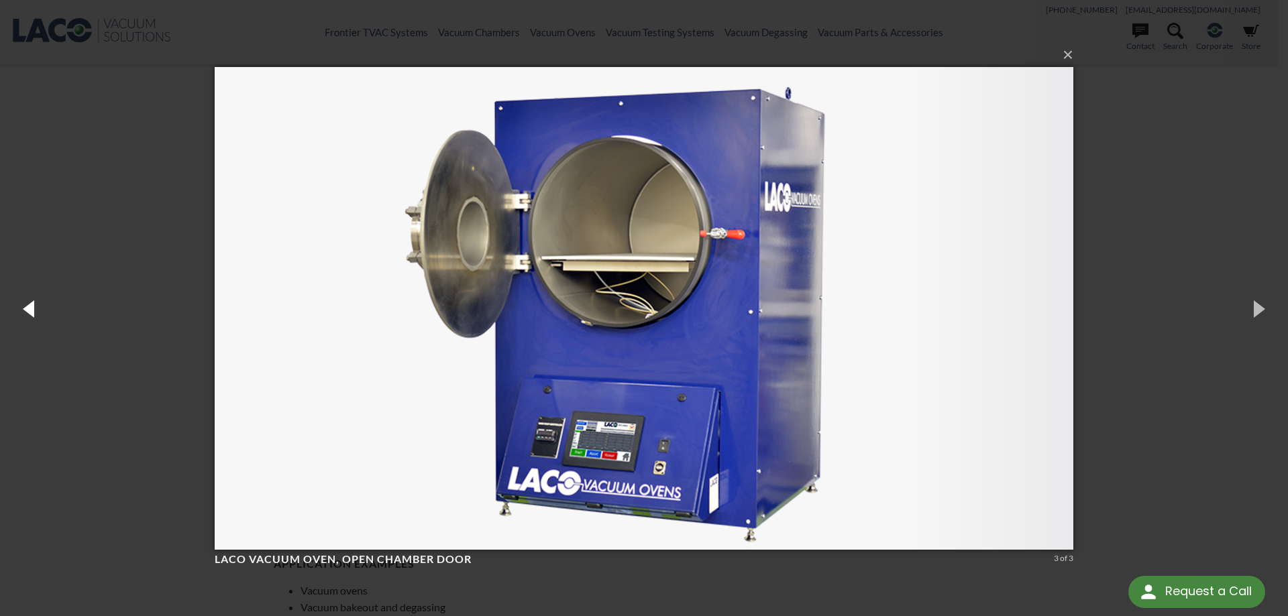
click at [37, 309] on button "button" at bounding box center [30, 309] width 60 height 74
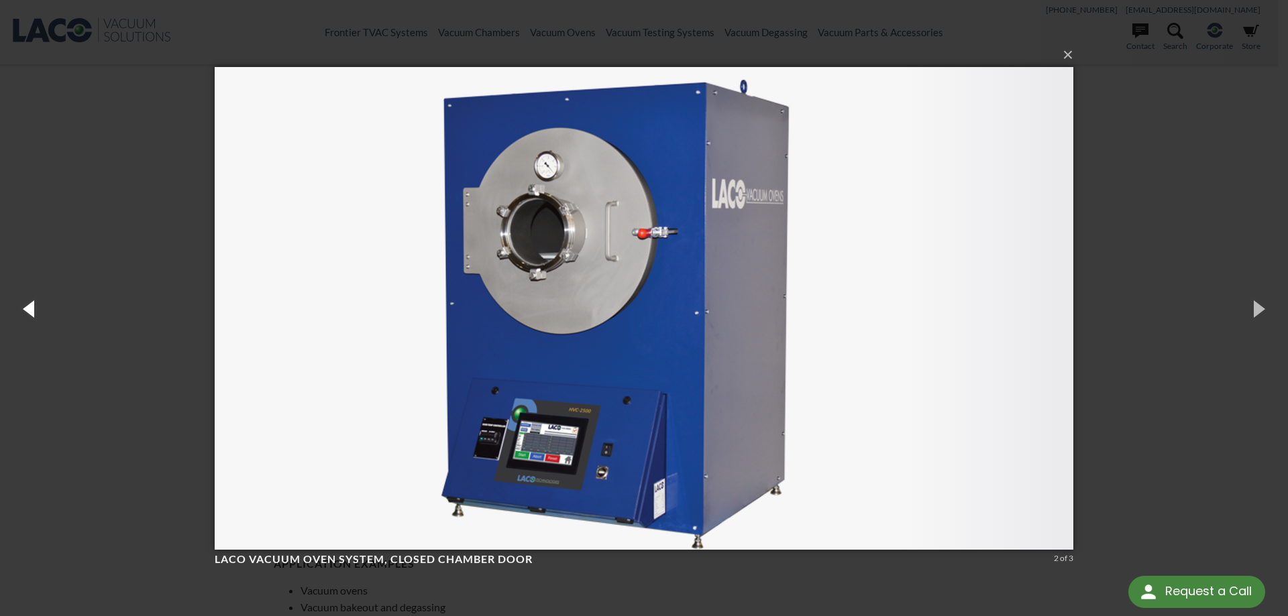
click at [37, 309] on button "button" at bounding box center [30, 309] width 60 height 74
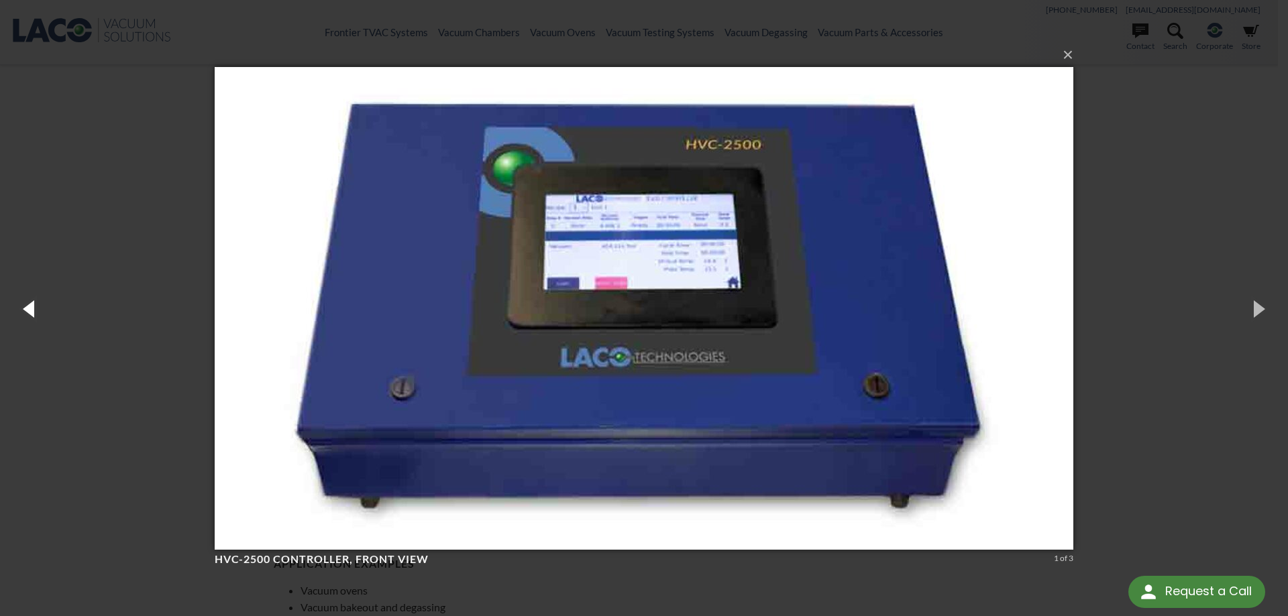
click at [37, 309] on button "button" at bounding box center [30, 309] width 60 height 74
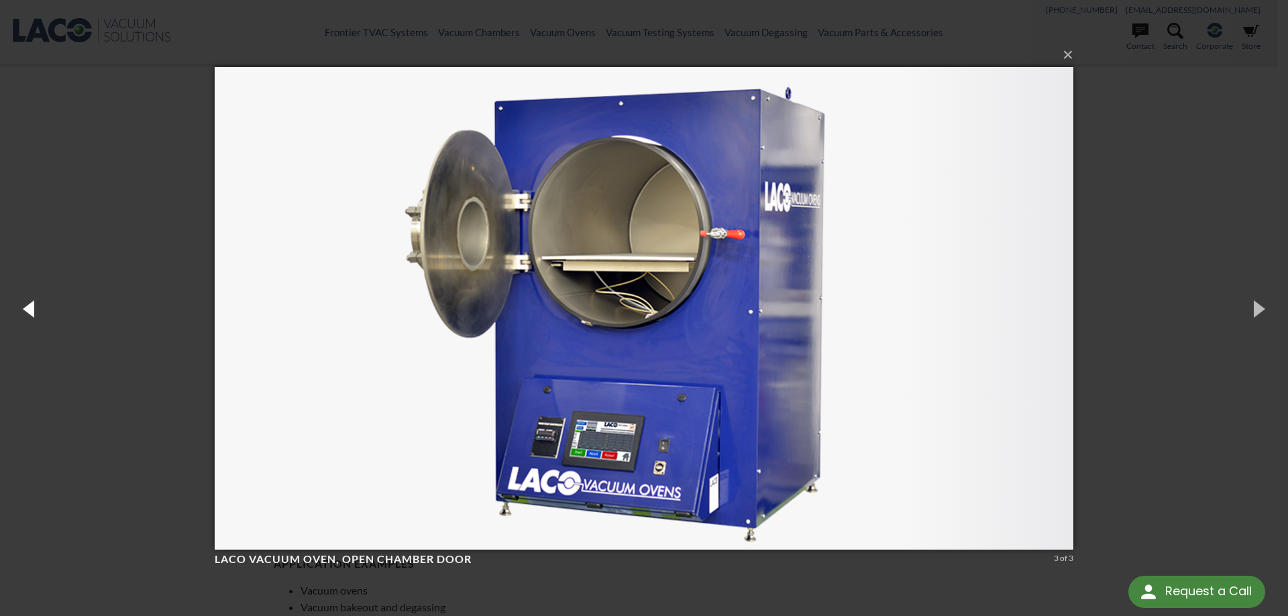
click at [37, 309] on button "button" at bounding box center [30, 309] width 60 height 74
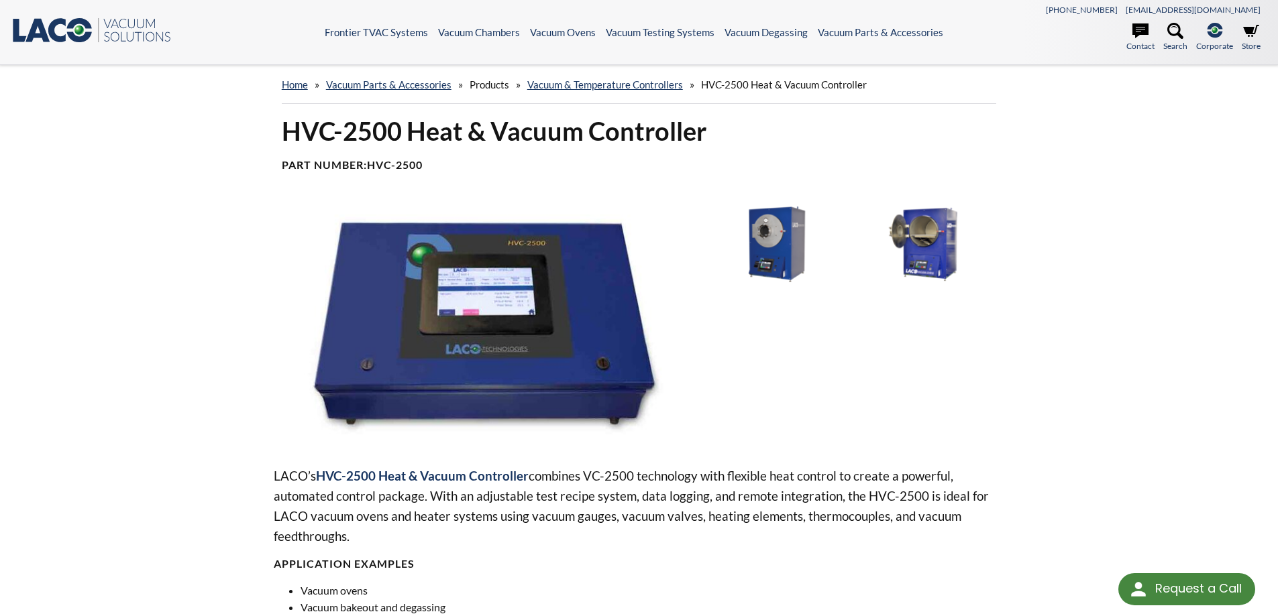
select select "Language Translate Widget"
